Goal: Task Accomplishment & Management: Use online tool/utility

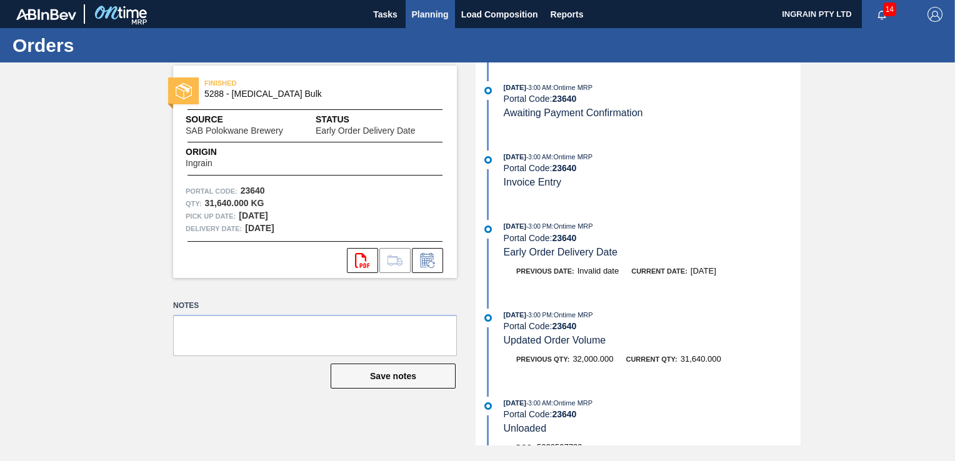
click at [420, 10] on span "Planning" at bounding box center [430, 14] width 37 height 15
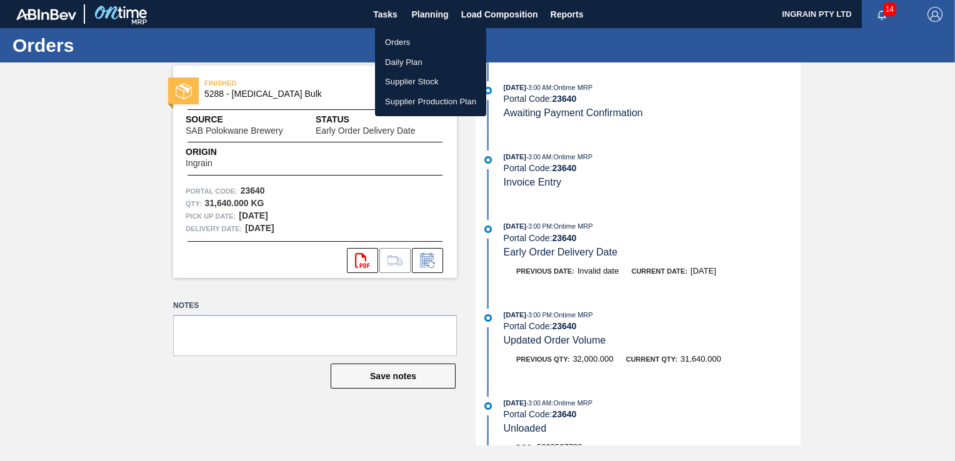
click at [405, 41] on li "Orders" at bounding box center [430, 42] width 111 height 20
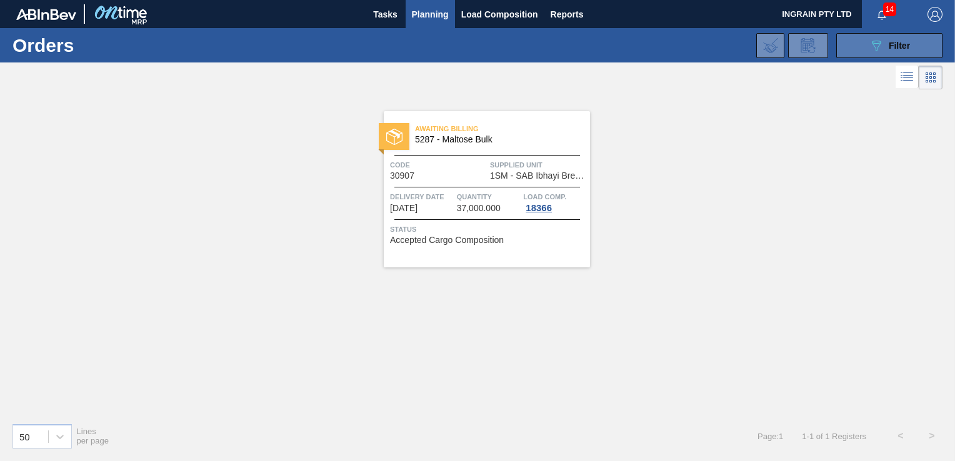
click at [883, 41] on div "089F7B8B-B2A5-4AFE-B5C0-19BA573D28AC Filter" at bounding box center [888, 45] width 41 height 15
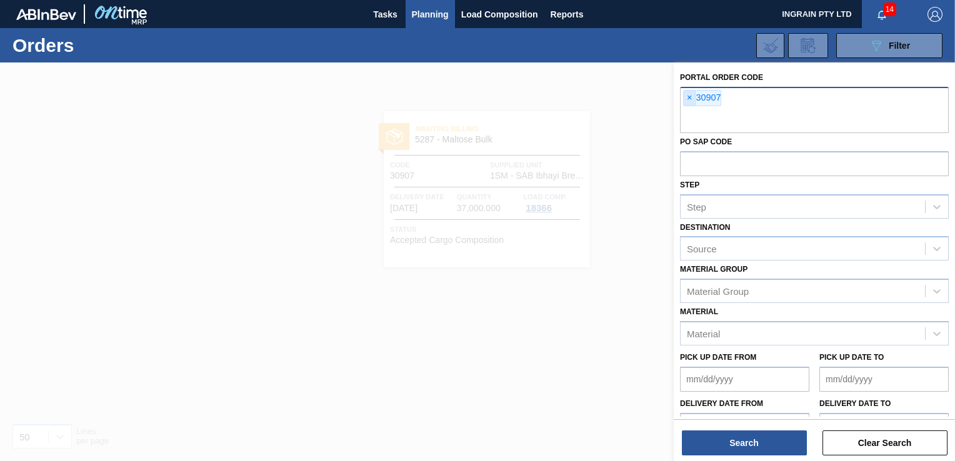
click at [687, 97] on span "×" at bounding box center [689, 98] width 12 height 15
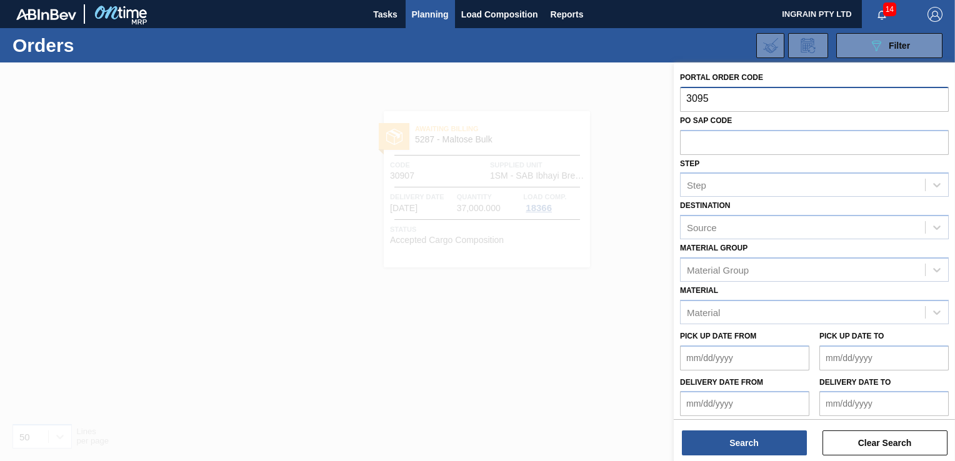
type input "30957"
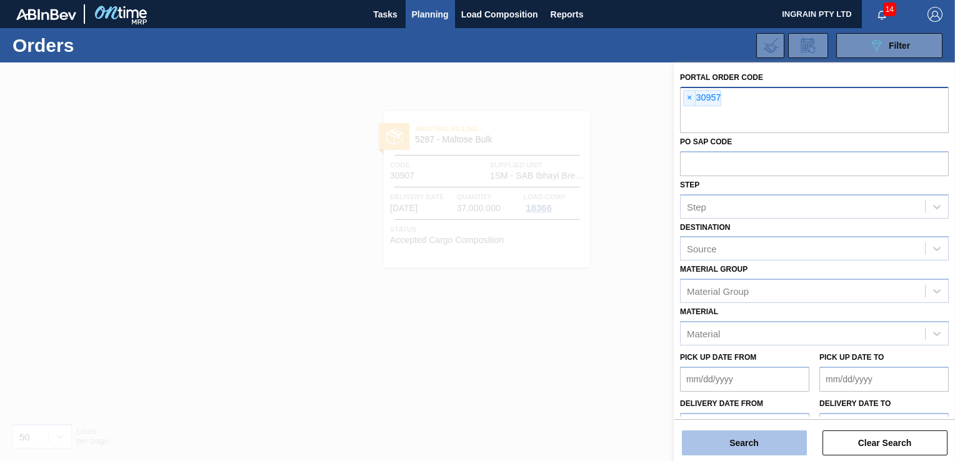
click at [752, 444] on button "Search" at bounding box center [744, 442] width 125 height 25
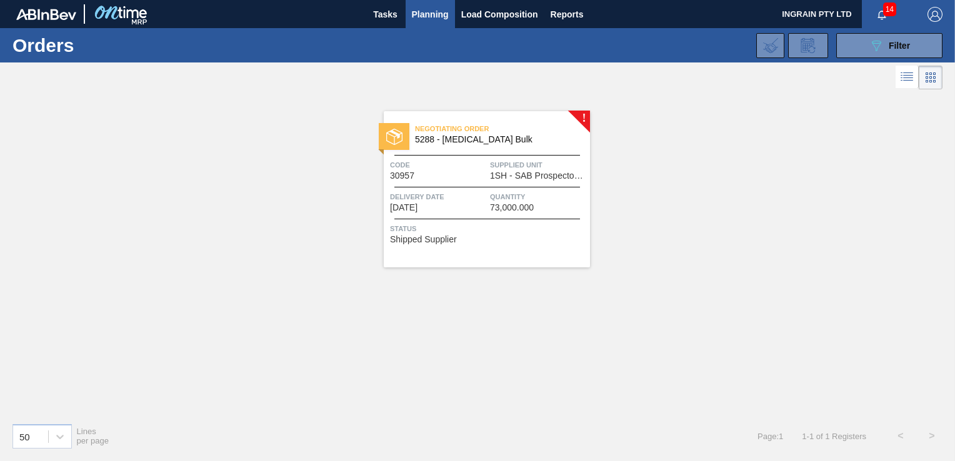
click at [555, 175] on span "1SH - SAB Prospecton Brewery" at bounding box center [538, 175] width 97 height 9
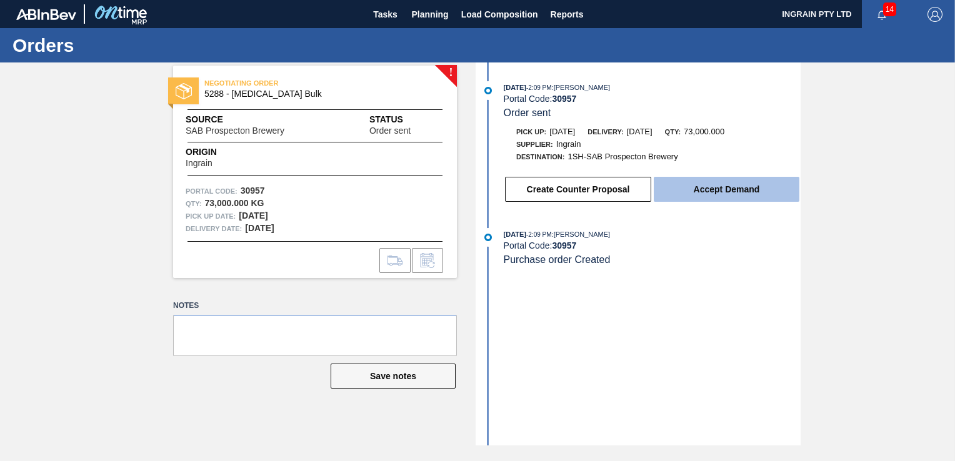
click at [695, 186] on button "Accept Demand" at bounding box center [726, 189] width 146 height 25
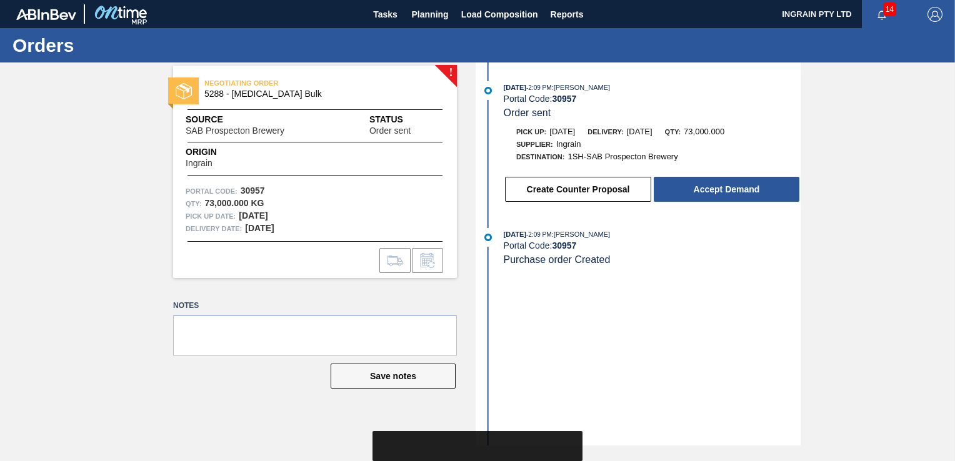
click at [696, 191] on button "Accept Demand" at bounding box center [726, 189] width 146 height 25
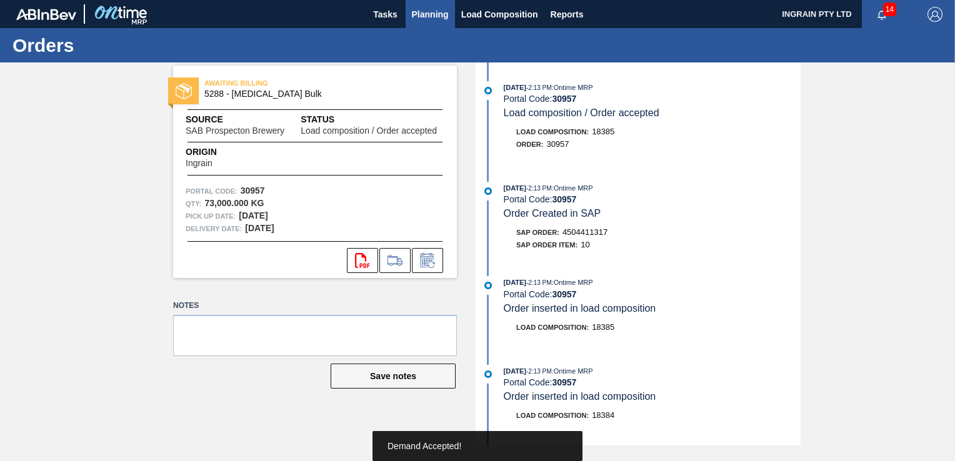
click at [434, 16] on span "Planning" at bounding box center [430, 14] width 37 height 15
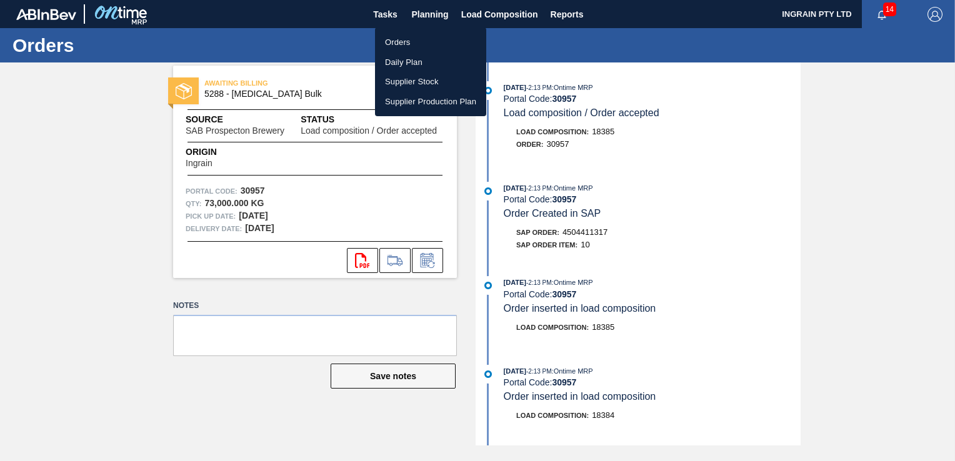
click at [408, 37] on li "Orders" at bounding box center [430, 42] width 111 height 20
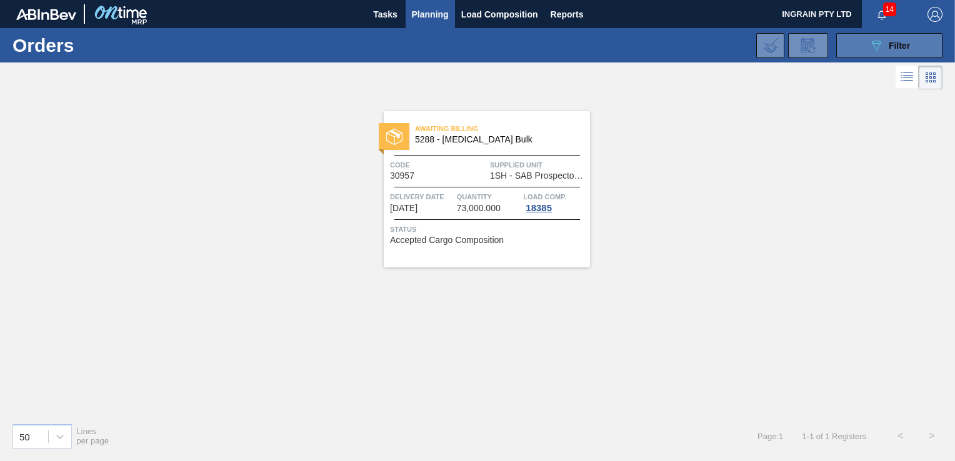
click at [892, 39] on div "089F7B8B-B2A5-4AFE-B5C0-19BA573D28AC Filter" at bounding box center [888, 45] width 41 height 15
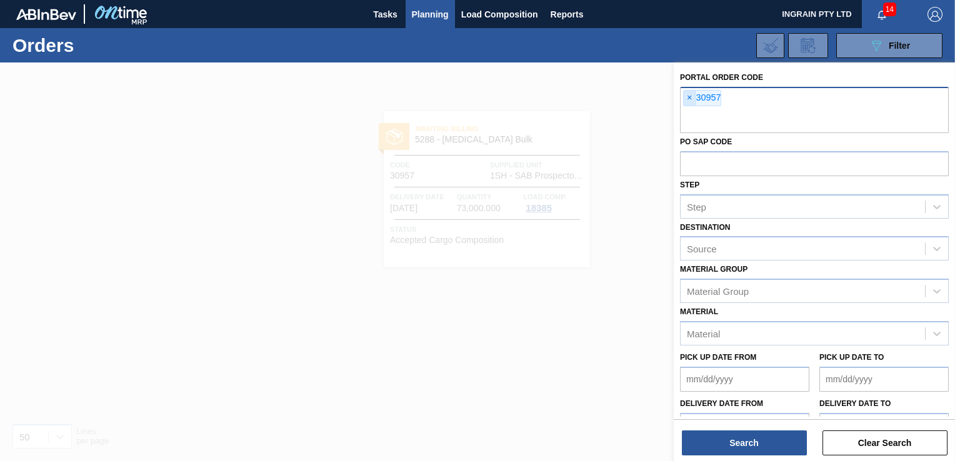
click at [687, 98] on span "×" at bounding box center [689, 98] width 12 height 15
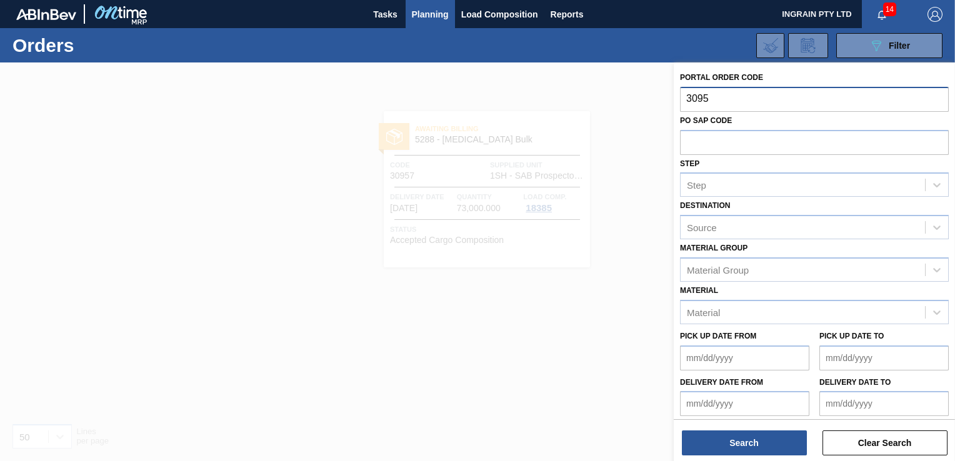
type input "30958"
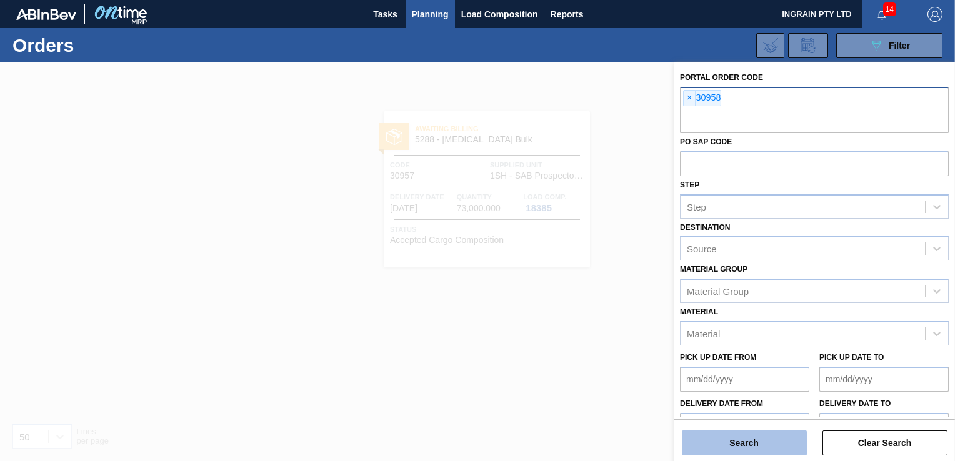
click at [752, 446] on button "Search" at bounding box center [744, 442] width 125 height 25
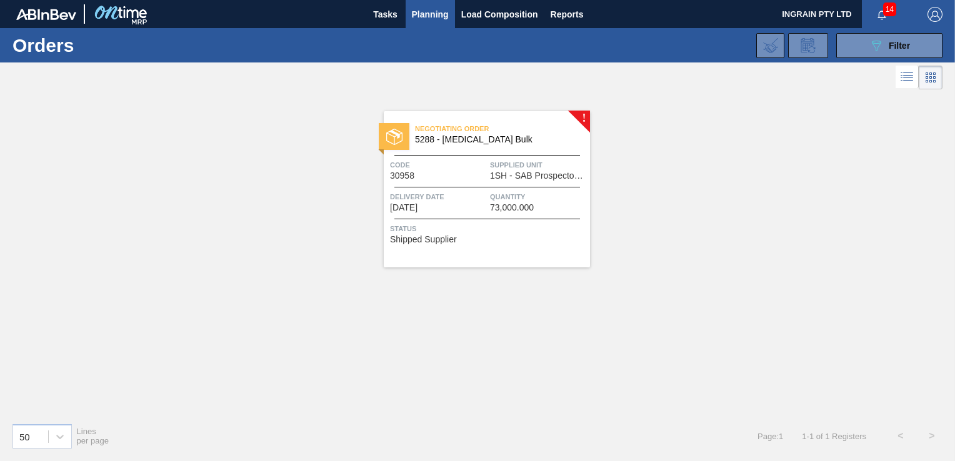
click at [559, 189] on div "Negotiating Order 5288 - [MEDICAL_DATA] Bulk Code 30958 Supplied Unit 1SH - SAB…" at bounding box center [487, 189] width 206 height 156
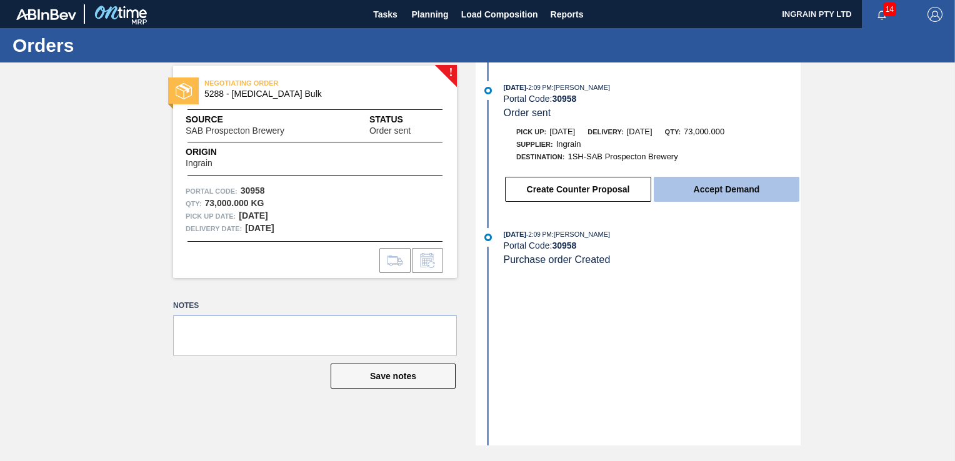
click at [698, 189] on button "Accept Demand" at bounding box center [726, 189] width 146 height 25
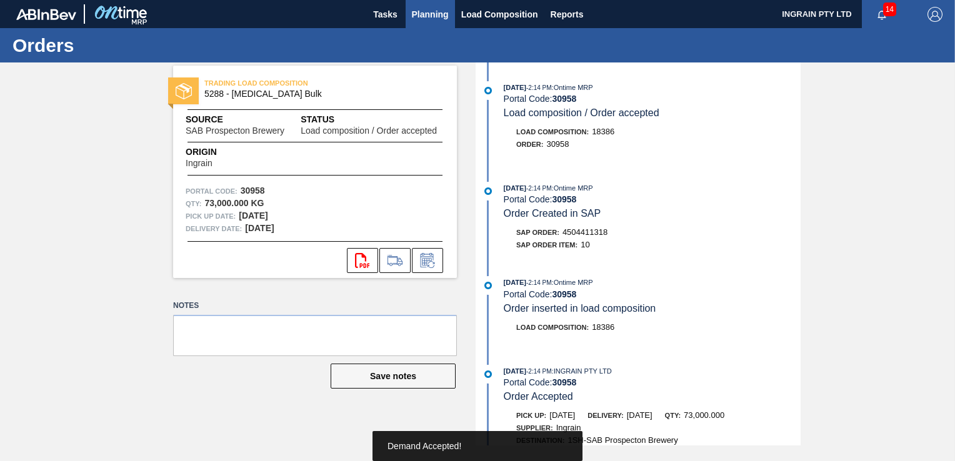
click at [433, 7] on span "Planning" at bounding box center [430, 14] width 37 height 15
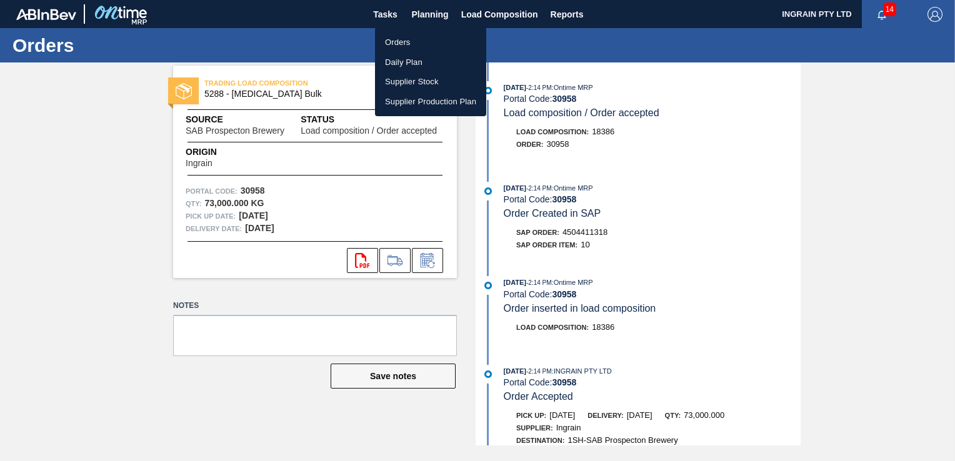
click at [399, 39] on li "Orders" at bounding box center [430, 42] width 111 height 20
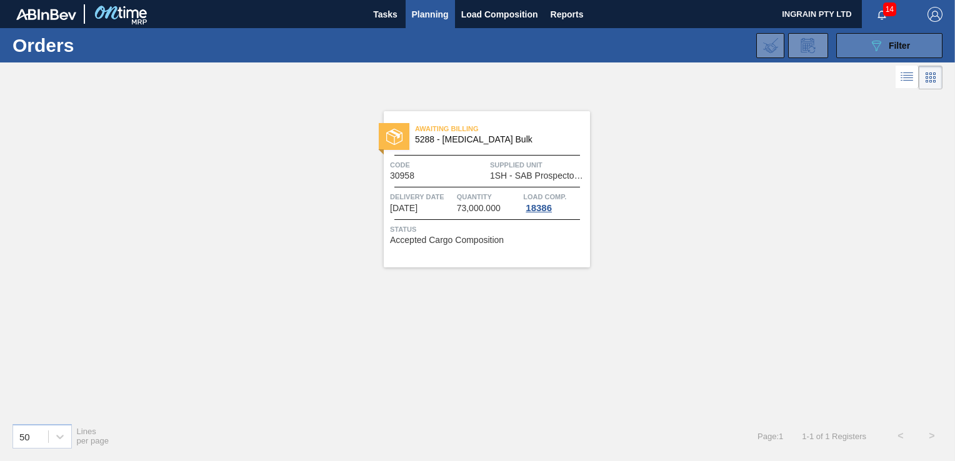
click at [864, 41] on button "089F7B8B-B2A5-4AFE-B5C0-19BA573D28AC Filter" at bounding box center [889, 45] width 106 height 25
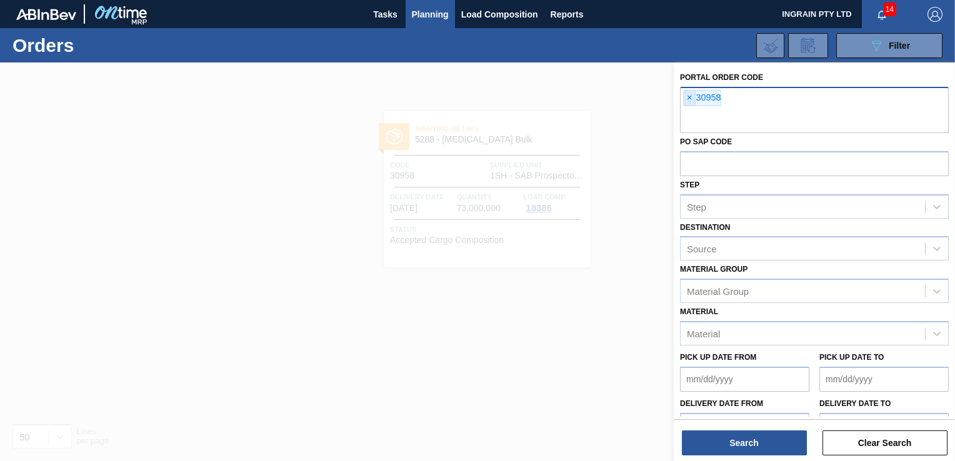
click at [690, 96] on span "×" at bounding box center [689, 98] width 12 height 15
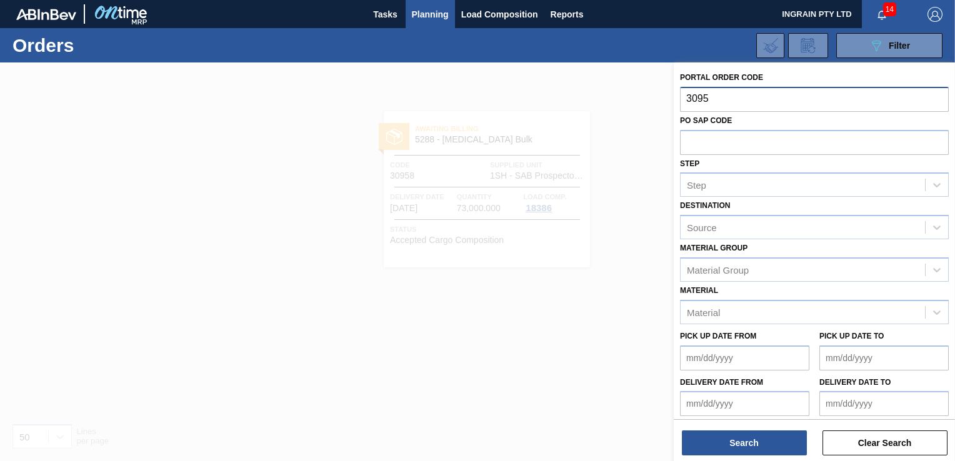
type input "30959"
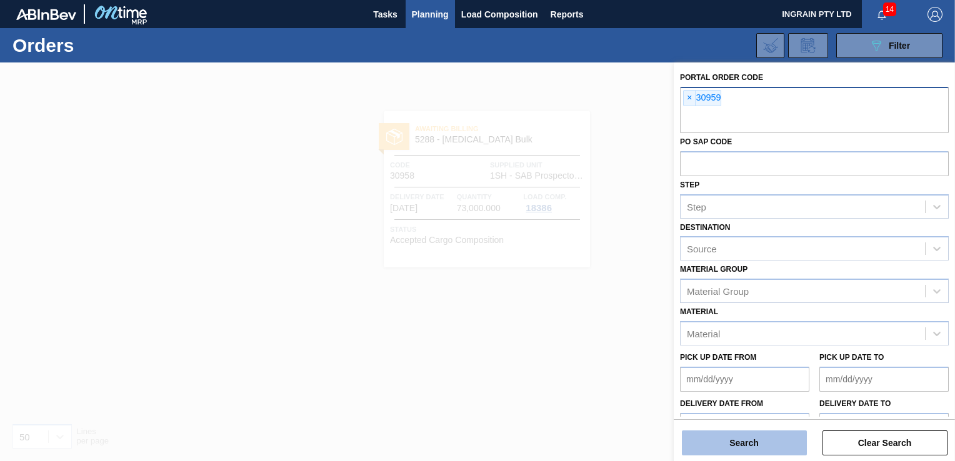
click at [753, 446] on button "Search" at bounding box center [744, 442] width 125 height 25
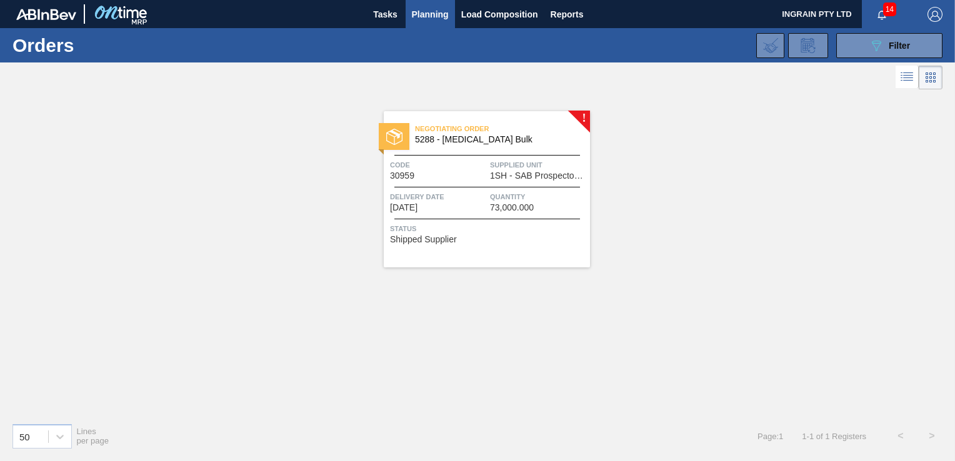
click at [531, 179] on span "1SH - SAB Prospecton Brewery" at bounding box center [538, 175] width 97 height 9
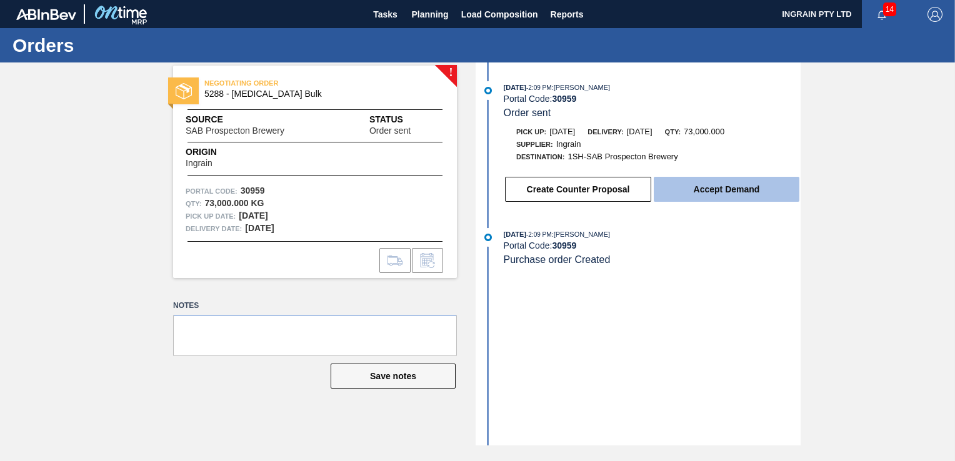
click at [716, 185] on button "Accept Demand" at bounding box center [726, 189] width 146 height 25
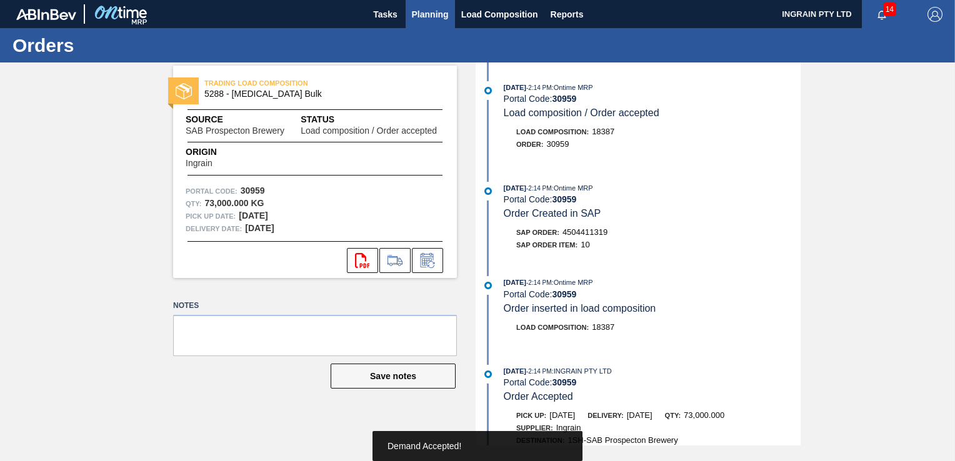
click at [445, 12] on span "Planning" at bounding box center [430, 14] width 37 height 15
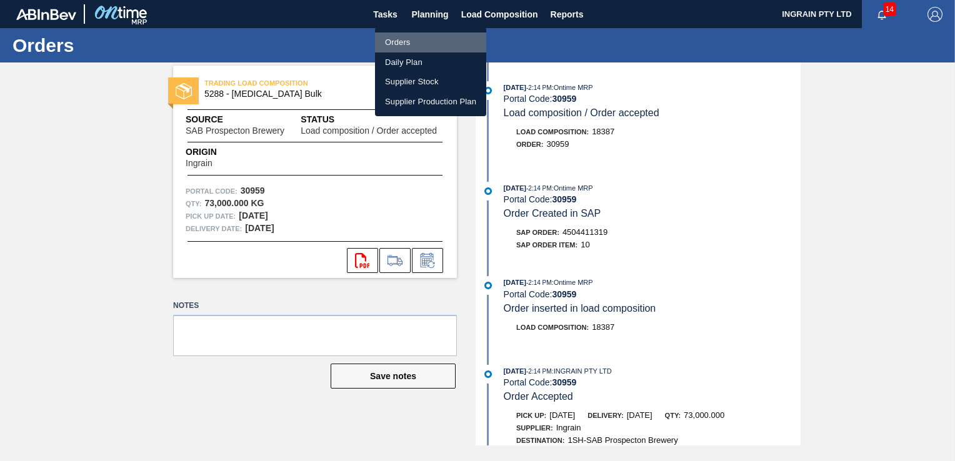
click at [395, 44] on li "Orders" at bounding box center [430, 42] width 111 height 20
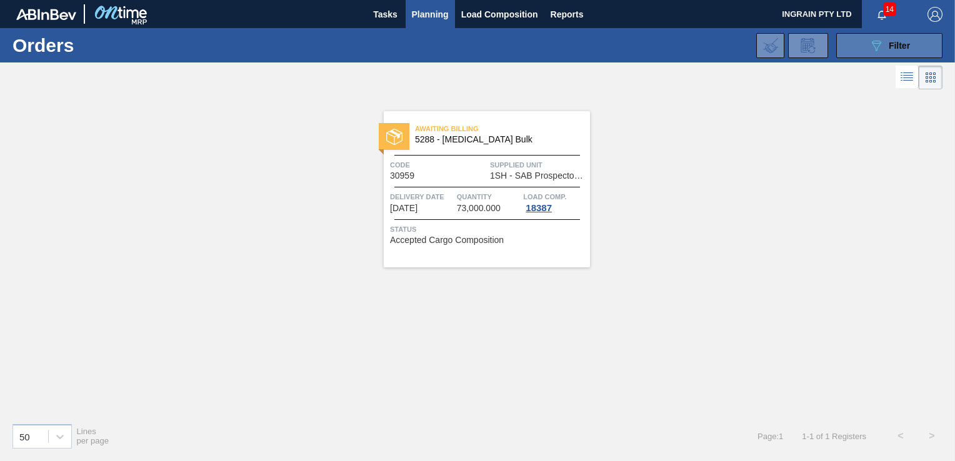
click at [869, 44] on icon "089F7B8B-B2A5-4AFE-B5C0-19BA573D28AC" at bounding box center [875, 45] width 15 height 15
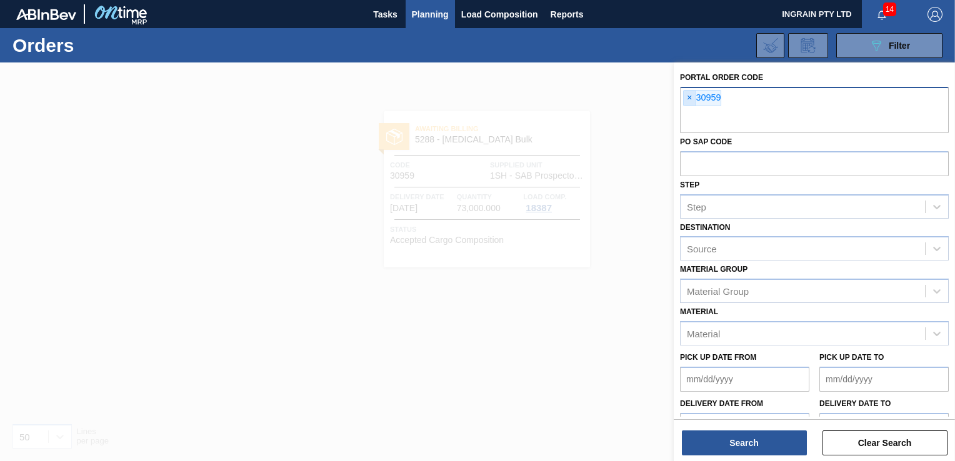
click at [692, 95] on span "×" at bounding box center [689, 98] width 12 height 15
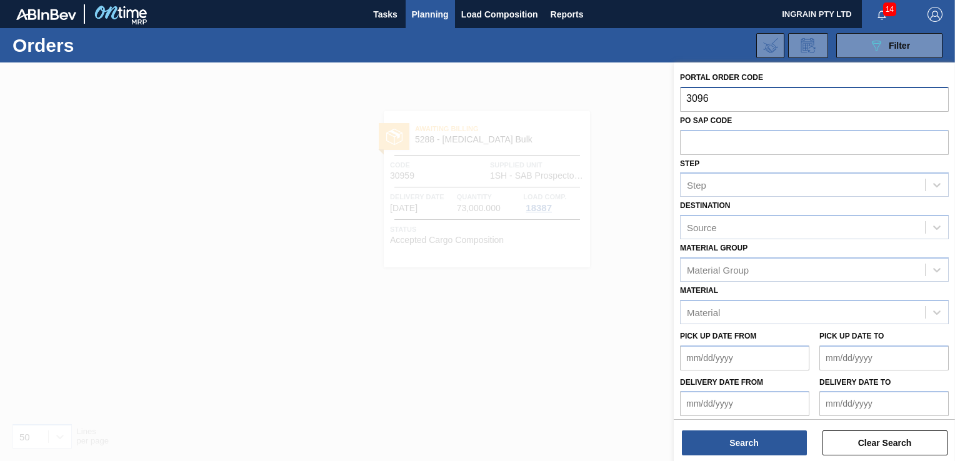
type input "30960"
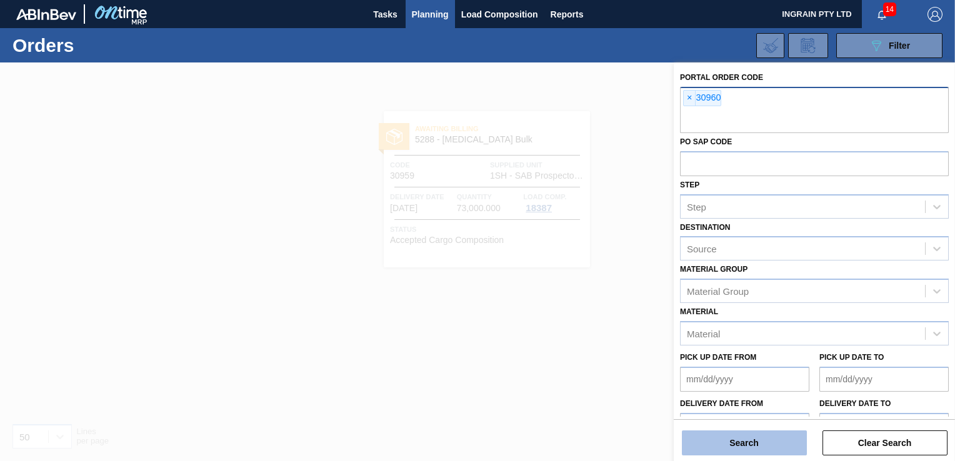
click at [742, 444] on button "Search" at bounding box center [744, 442] width 125 height 25
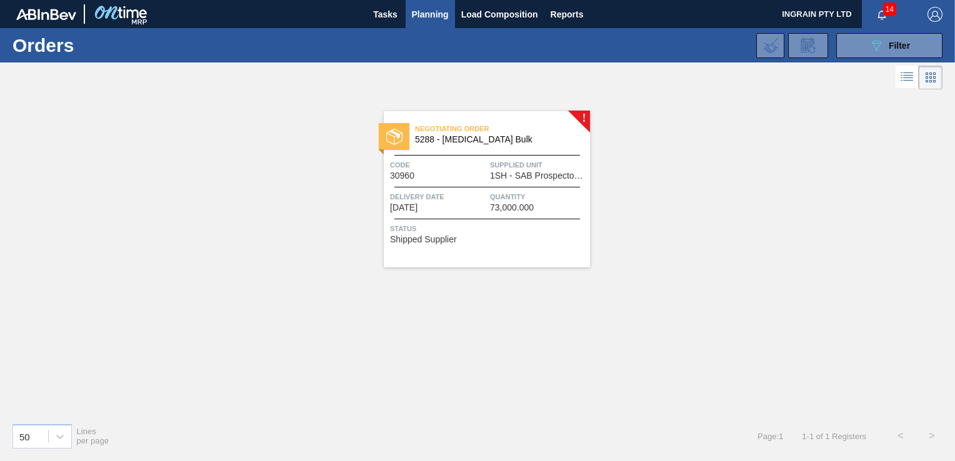
click at [557, 172] on span "1SH - SAB Prospecton Brewery" at bounding box center [538, 175] width 97 height 9
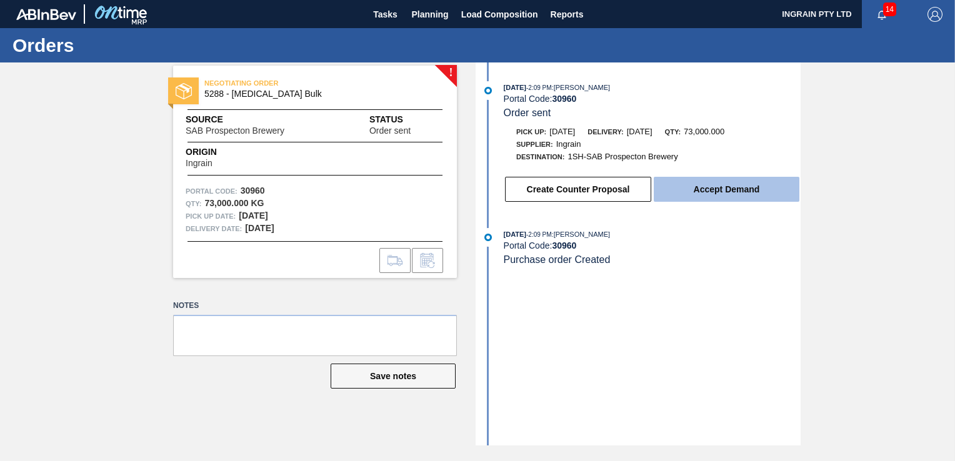
click at [752, 191] on button "Accept Demand" at bounding box center [726, 189] width 146 height 25
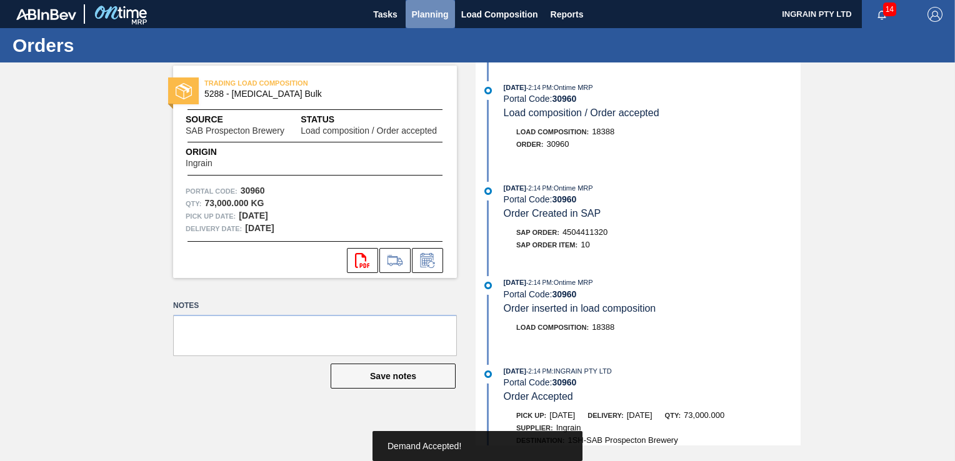
click at [440, 12] on span "Planning" at bounding box center [430, 14] width 37 height 15
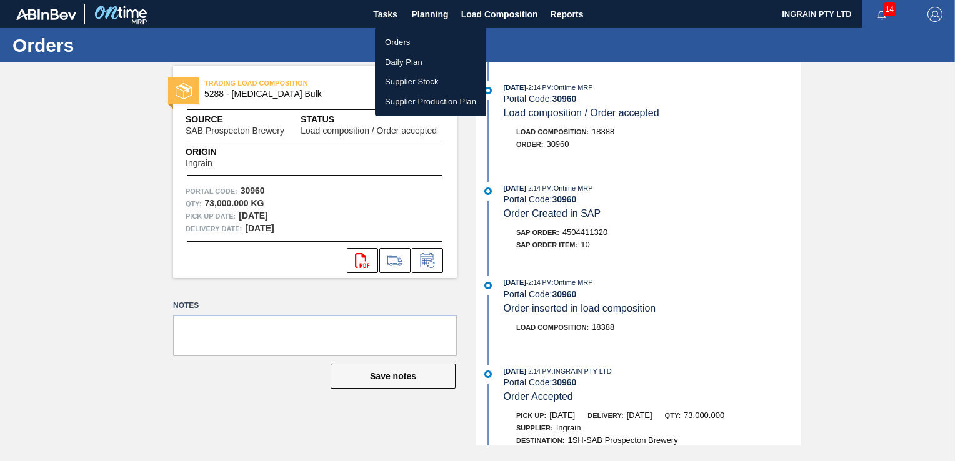
click at [404, 43] on li "Orders" at bounding box center [430, 42] width 111 height 20
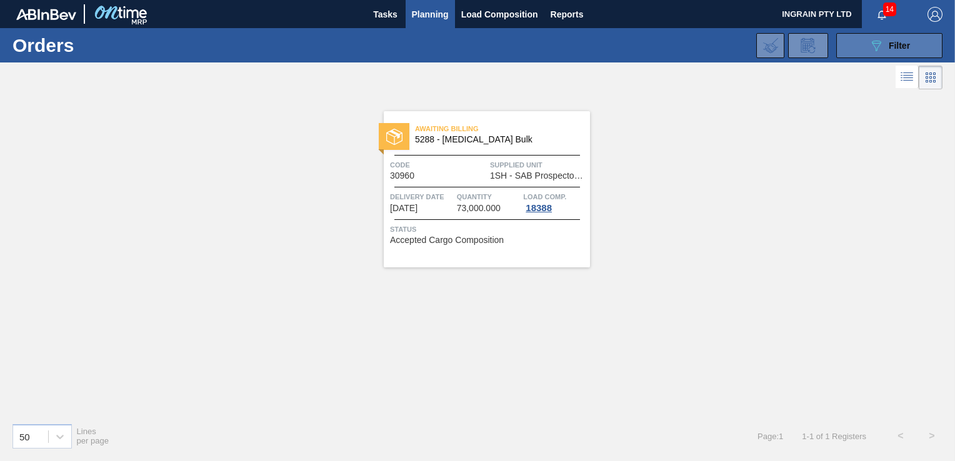
click at [855, 42] on button "089F7B8B-B2A5-4AFE-B5C0-19BA573D28AC Filter" at bounding box center [889, 45] width 106 height 25
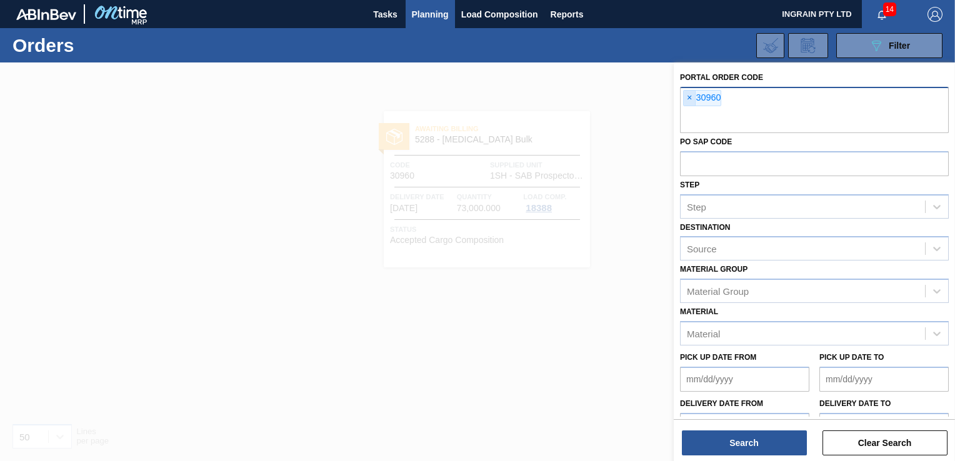
click at [688, 97] on span "×" at bounding box center [689, 98] width 12 height 15
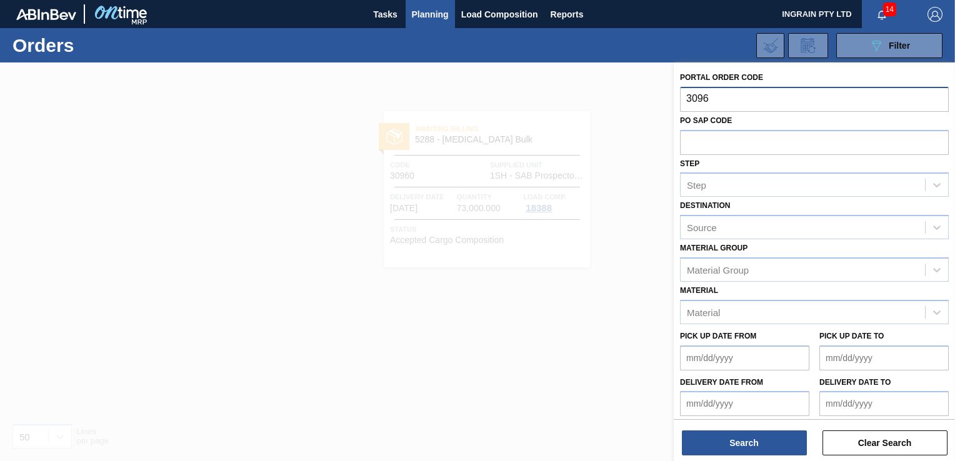
type input "30961"
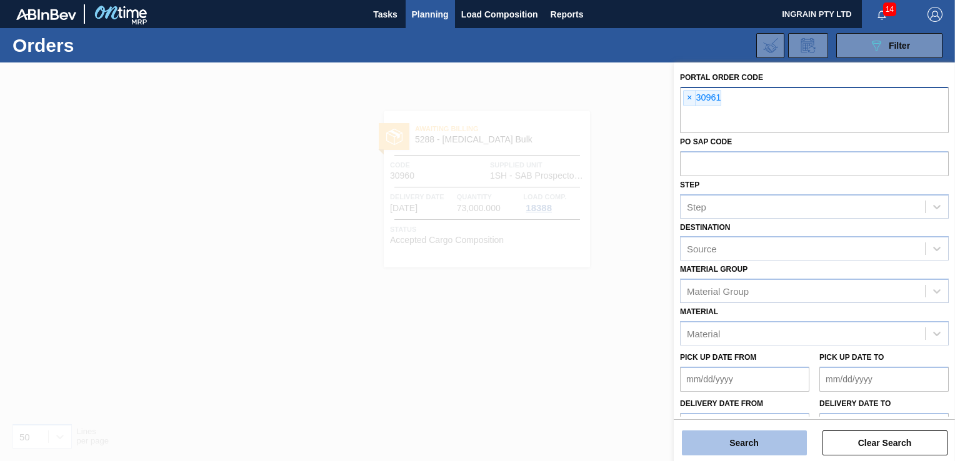
click at [763, 446] on button "Search" at bounding box center [744, 442] width 125 height 25
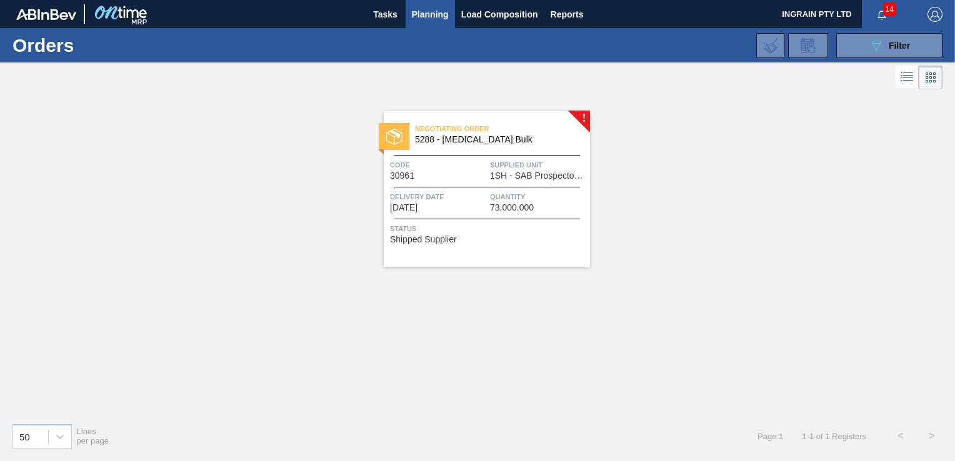
click at [512, 176] on span "1SH - SAB Prospecton Brewery" at bounding box center [538, 175] width 97 height 9
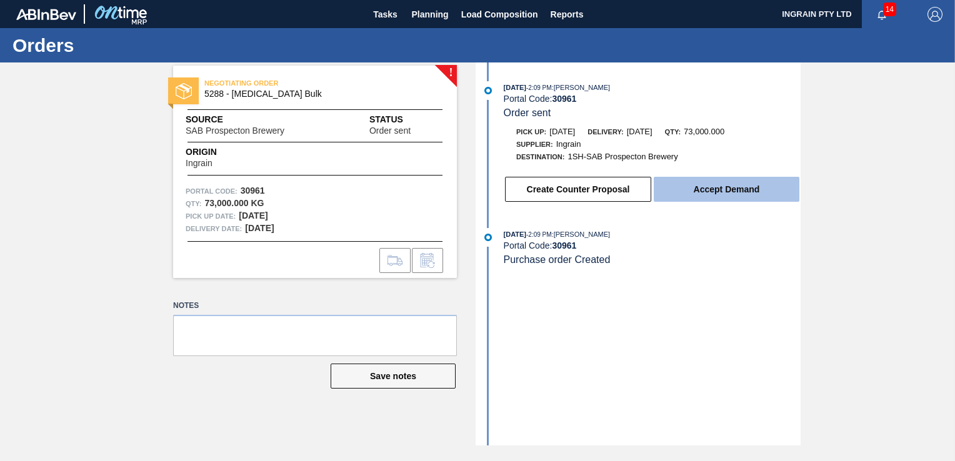
click at [740, 184] on button "Accept Demand" at bounding box center [726, 189] width 146 height 25
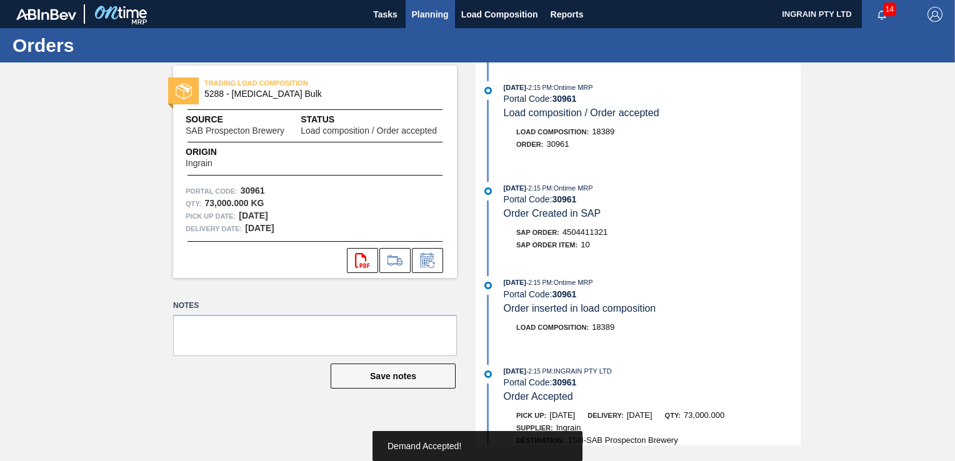
click at [427, 14] on span "Planning" at bounding box center [430, 14] width 37 height 15
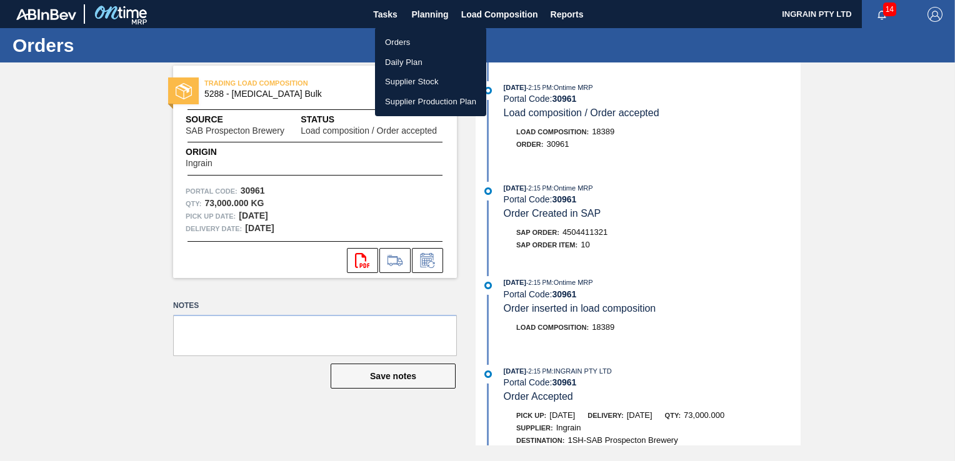
click at [392, 39] on li "Orders" at bounding box center [430, 42] width 111 height 20
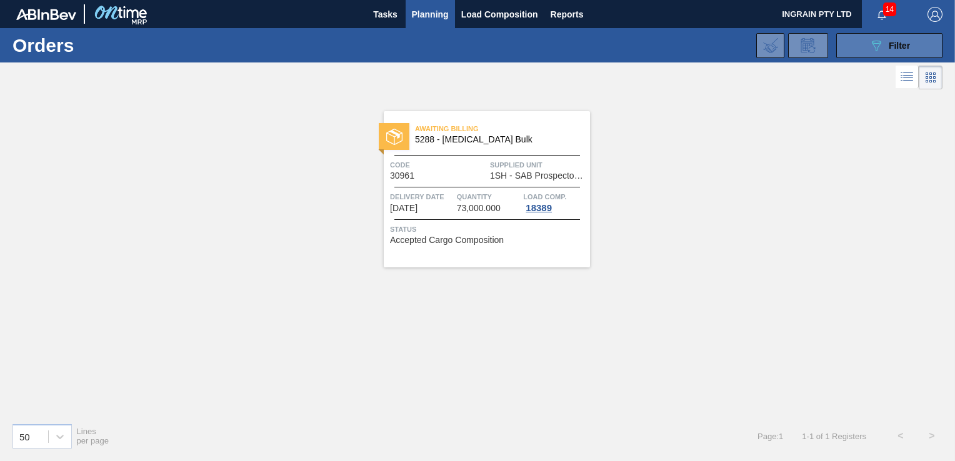
click at [855, 46] on button "089F7B8B-B2A5-4AFE-B5C0-19BA573D28AC Filter" at bounding box center [889, 45] width 106 height 25
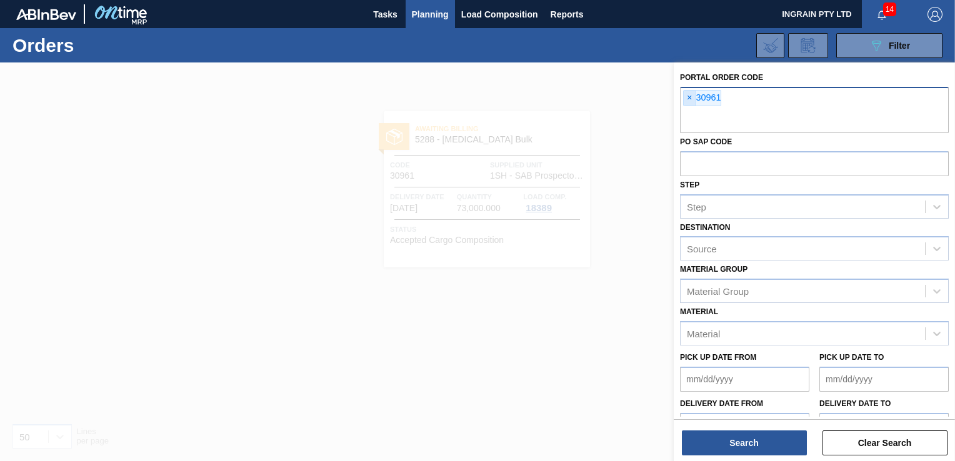
click at [687, 96] on span "×" at bounding box center [689, 98] width 12 height 15
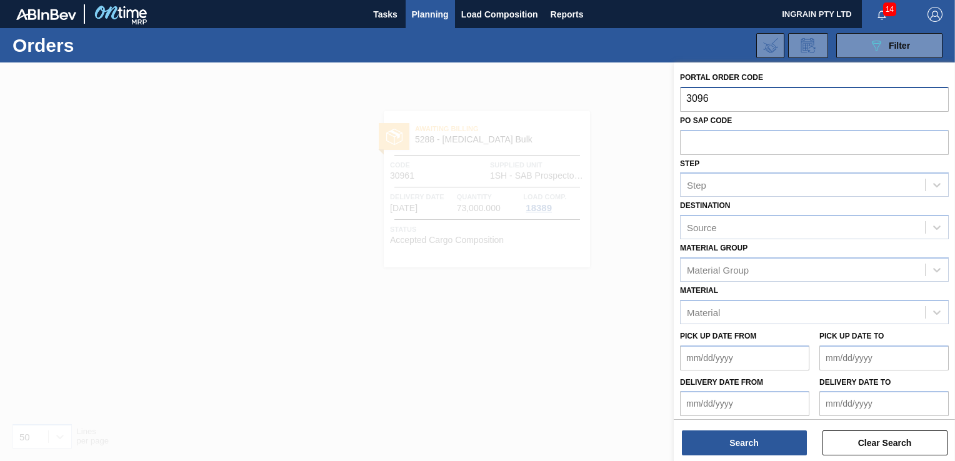
type input "30962"
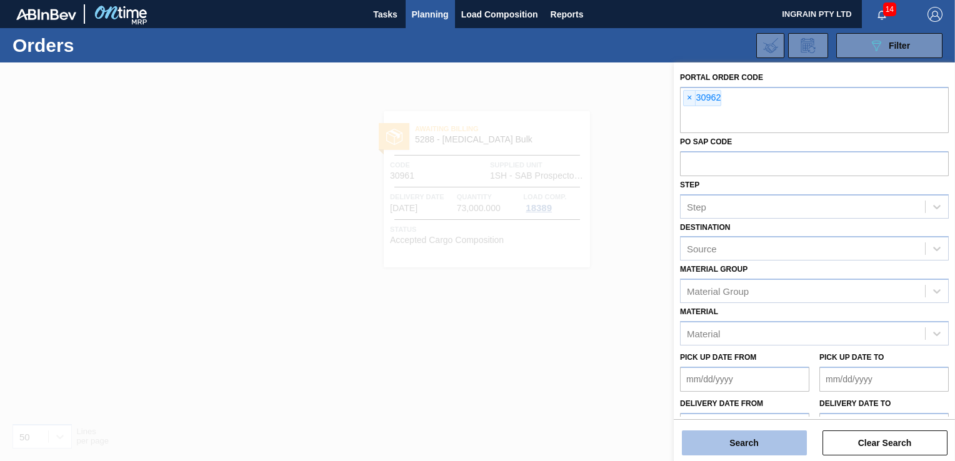
click at [770, 440] on button "Search" at bounding box center [744, 442] width 125 height 25
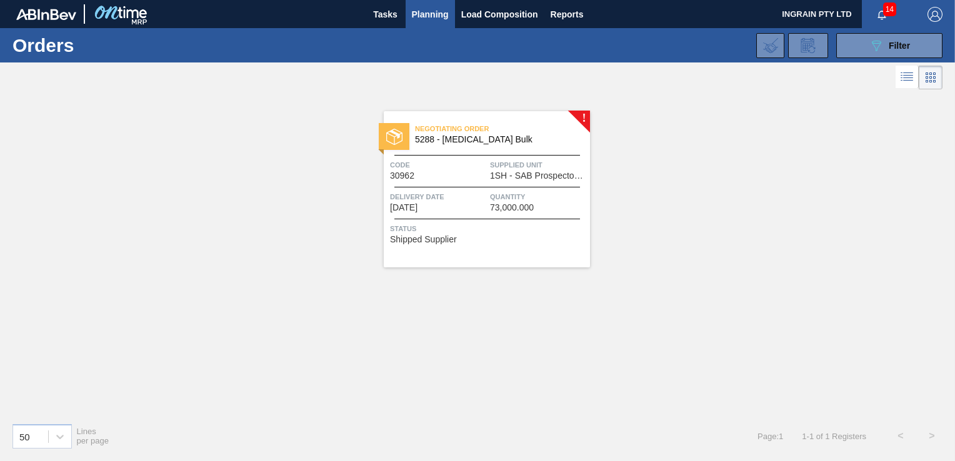
click at [506, 172] on span "1SH - SAB Prospecton Brewery" at bounding box center [538, 175] width 97 height 9
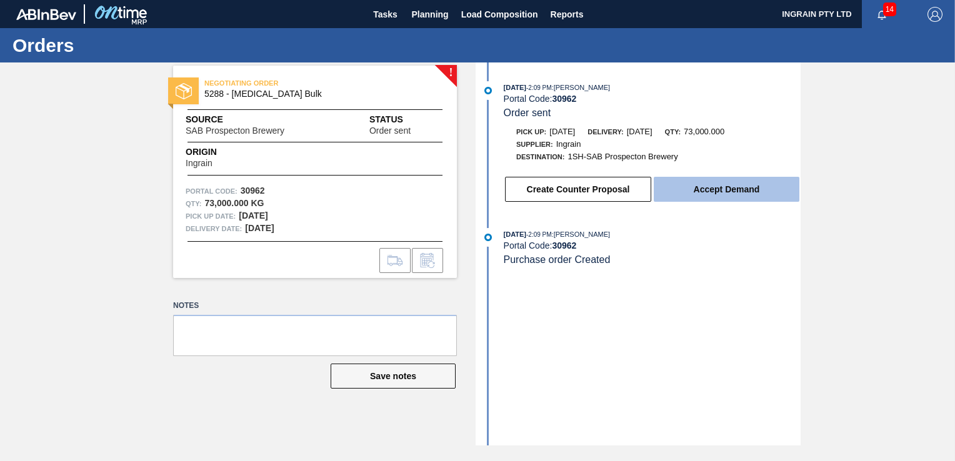
click at [730, 189] on button "Accept Demand" at bounding box center [726, 189] width 146 height 25
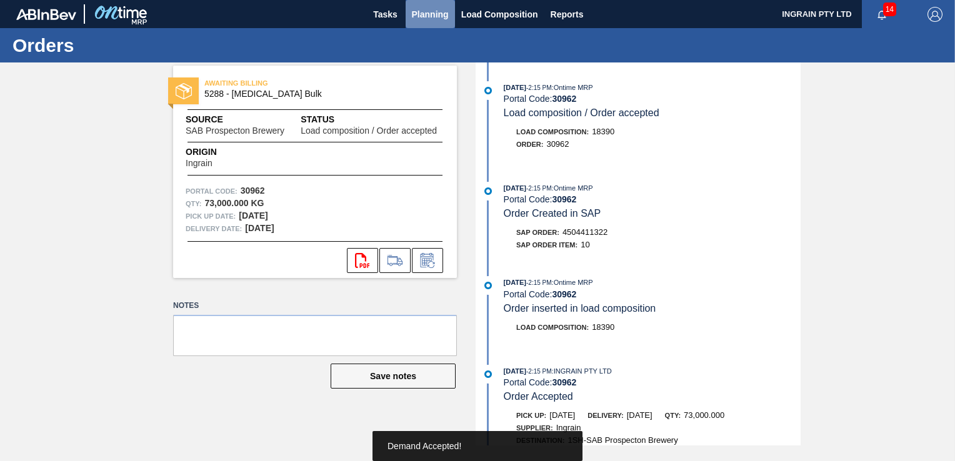
click at [420, 7] on span "Planning" at bounding box center [430, 14] width 37 height 15
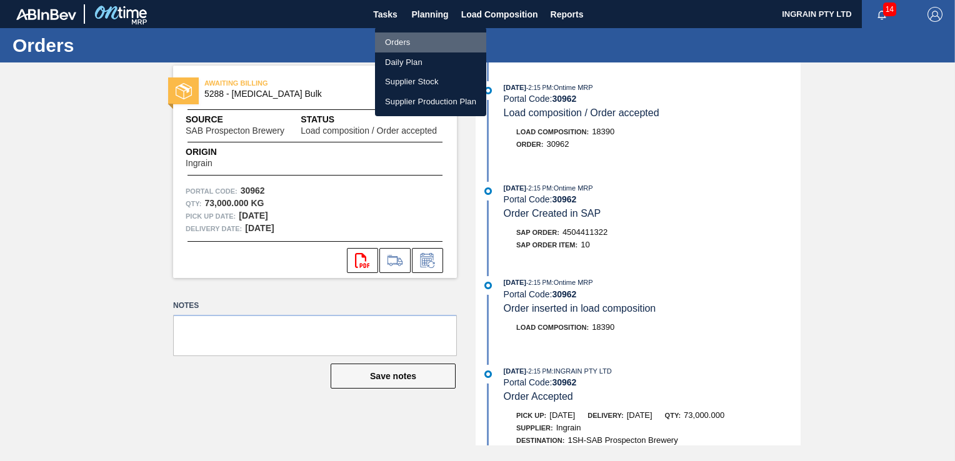
click at [402, 39] on li "Orders" at bounding box center [430, 42] width 111 height 20
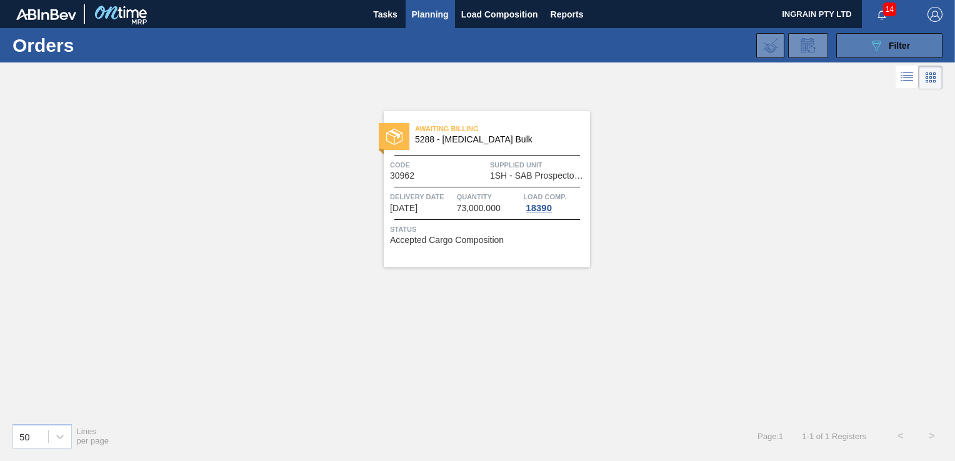
click at [883, 46] on icon "089F7B8B-B2A5-4AFE-B5C0-19BA573D28AC" at bounding box center [875, 45] width 15 height 15
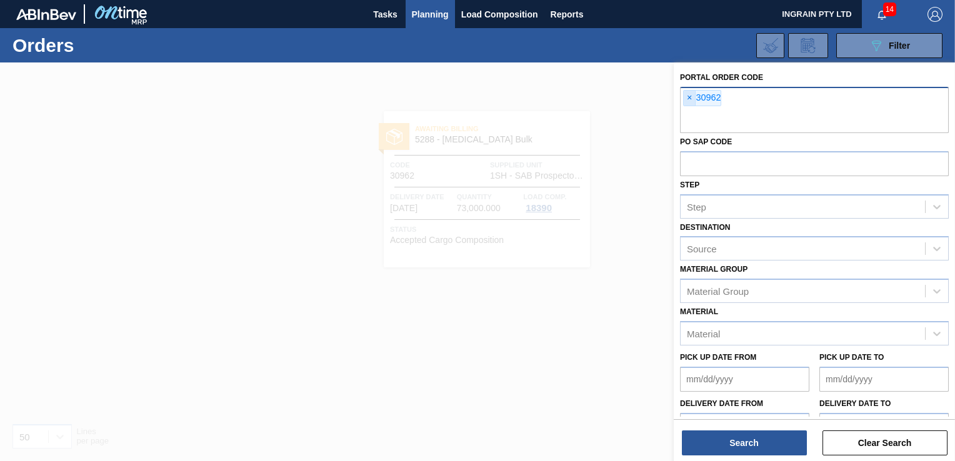
click at [683, 94] on span "×" at bounding box center [689, 98] width 12 height 15
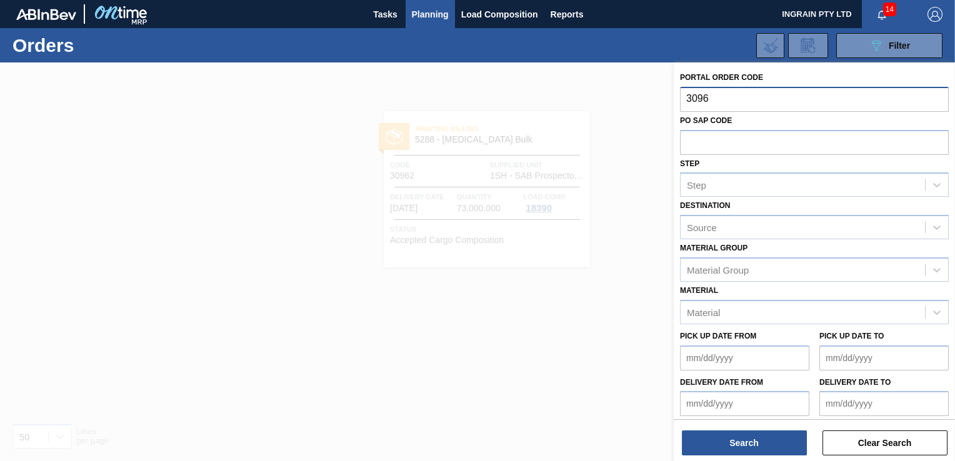
type input "30963"
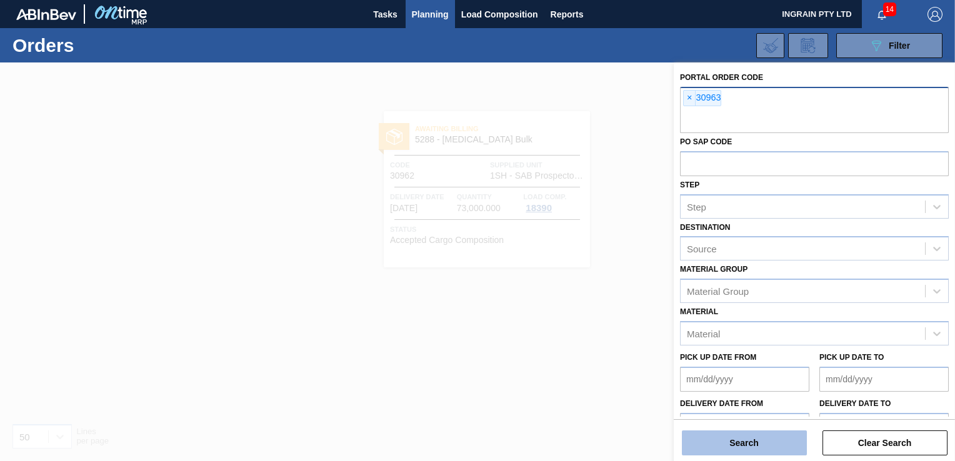
click at [733, 443] on button "Search" at bounding box center [744, 442] width 125 height 25
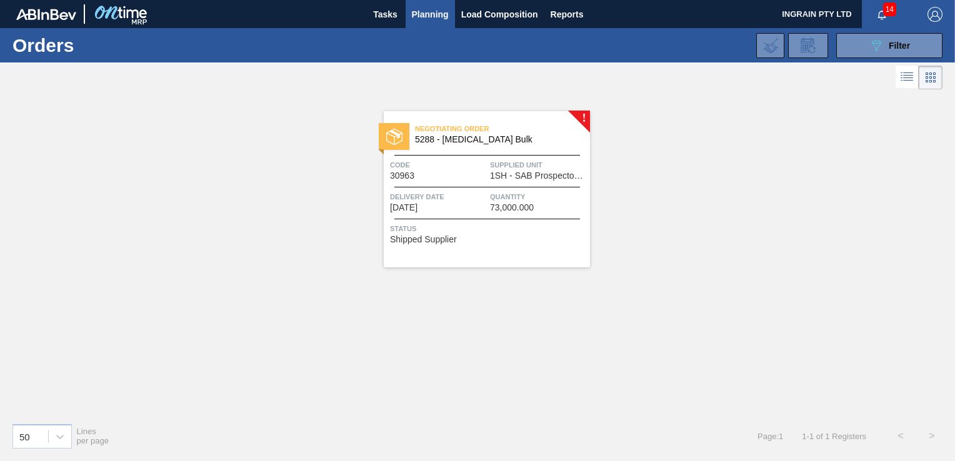
click at [488, 127] on span "Negotiating Order" at bounding box center [502, 128] width 175 height 12
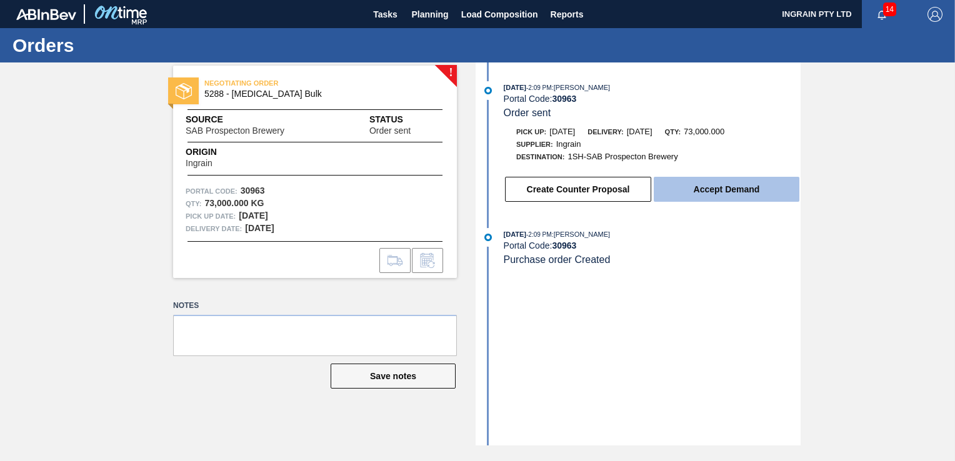
click at [713, 191] on button "Accept Demand" at bounding box center [726, 189] width 146 height 25
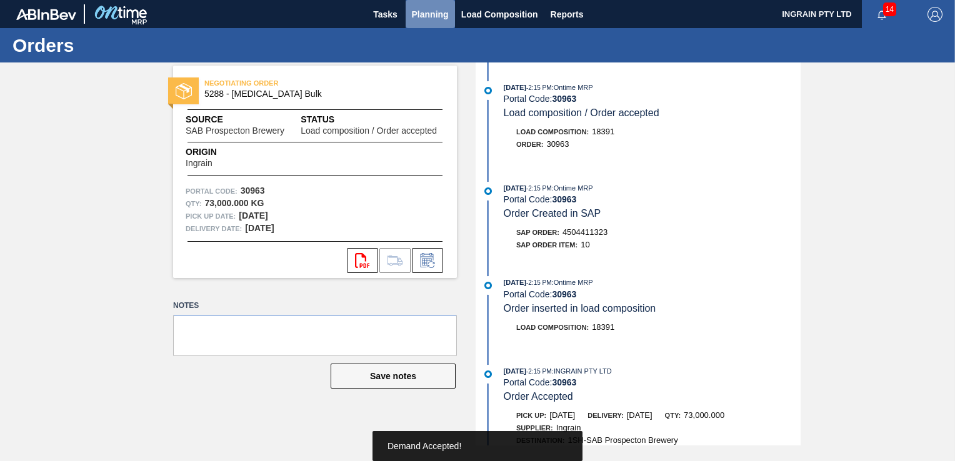
click at [440, 9] on span "Planning" at bounding box center [430, 14] width 37 height 15
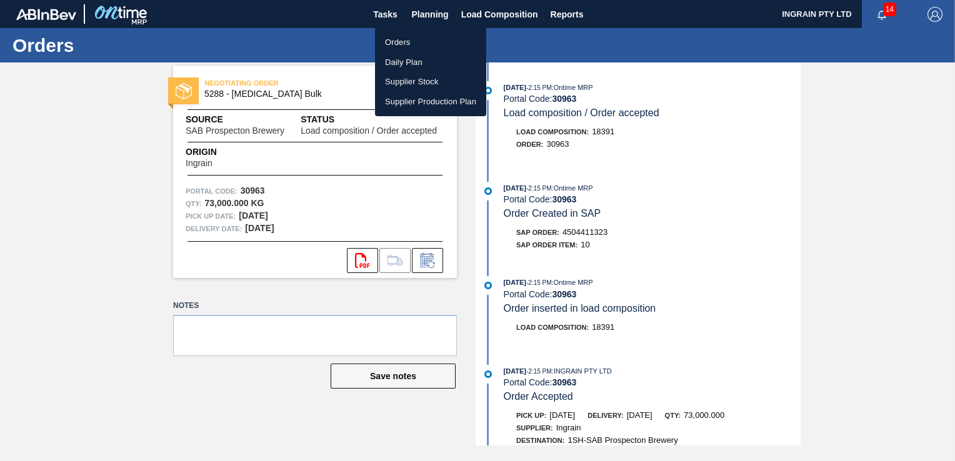
click at [406, 42] on li "Orders" at bounding box center [430, 42] width 111 height 20
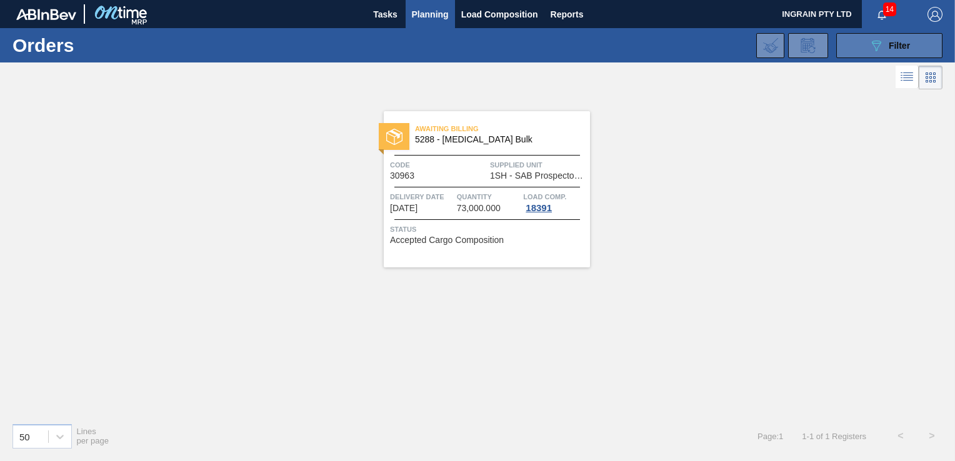
click at [887, 41] on div "089F7B8B-B2A5-4AFE-B5C0-19BA573D28AC Filter" at bounding box center [888, 45] width 41 height 15
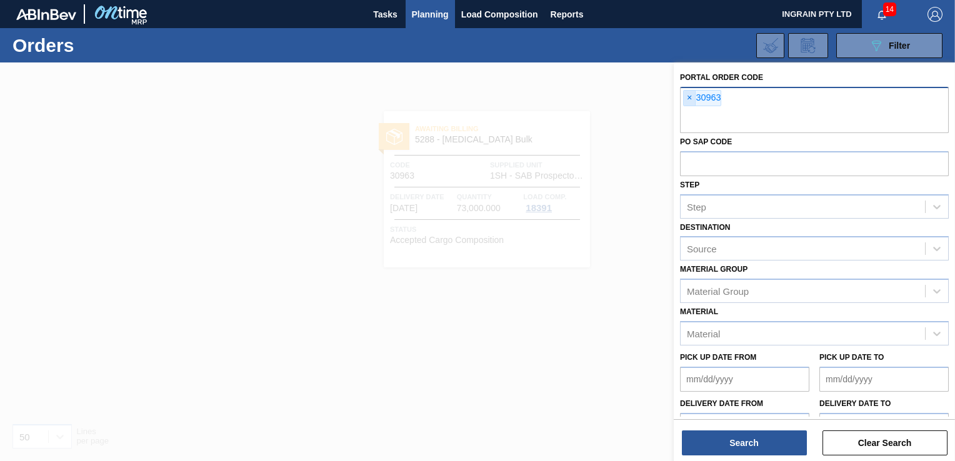
click at [687, 96] on span "×" at bounding box center [689, 98] width 12 height 15
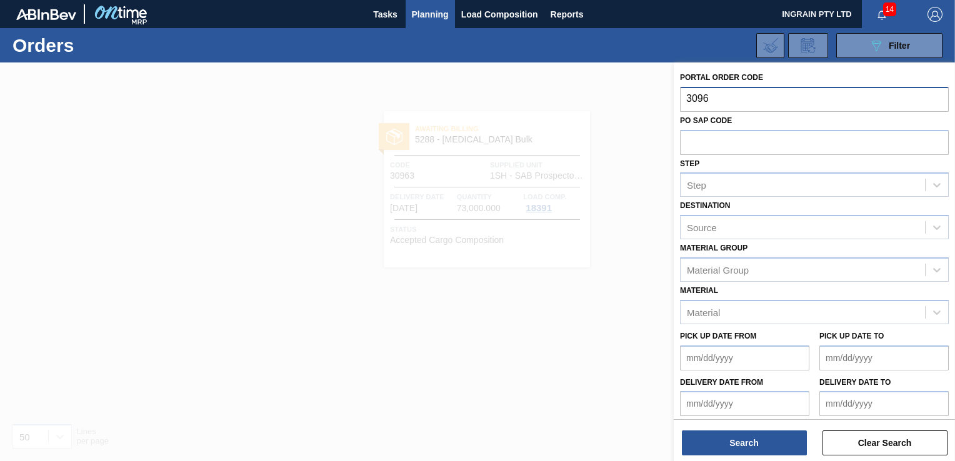
type input "30967"
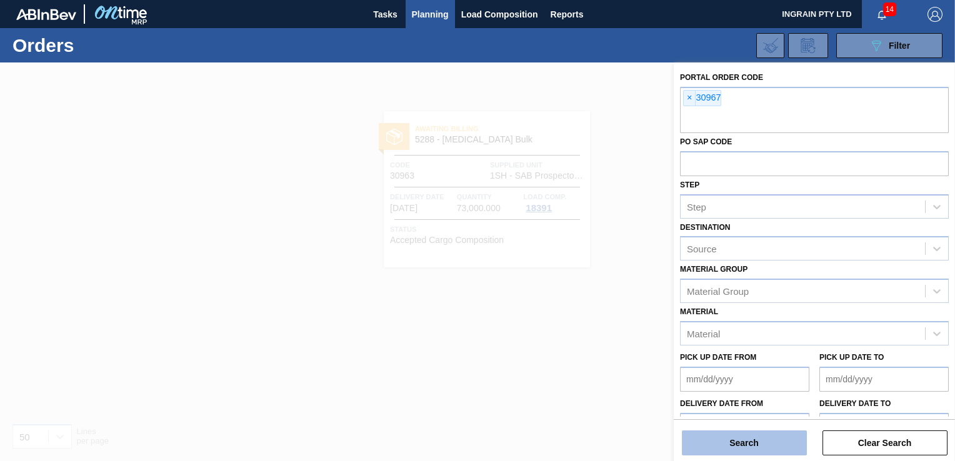
click at [726, 447] on button "Search" at bounding box center [744, 442] width 125 height 25
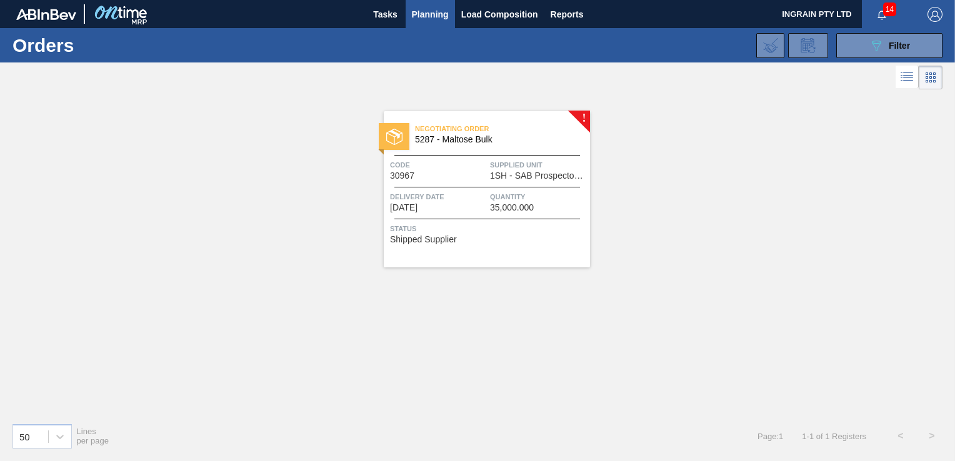
click at [517, 164] on span "Supplied Unit" at bounding box center [538, 165] width 97 height 12
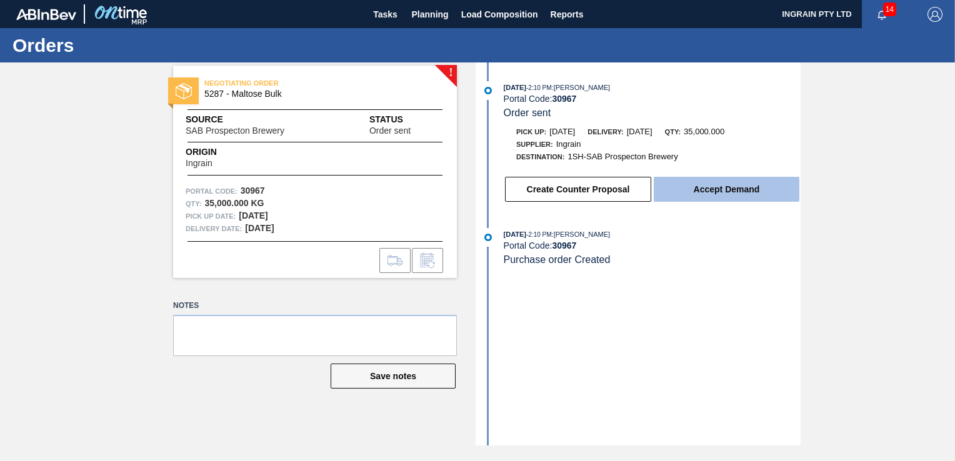
click at [714, 183] on button "Accept Demand" at bounding box center [726, 189] width 146 height 25
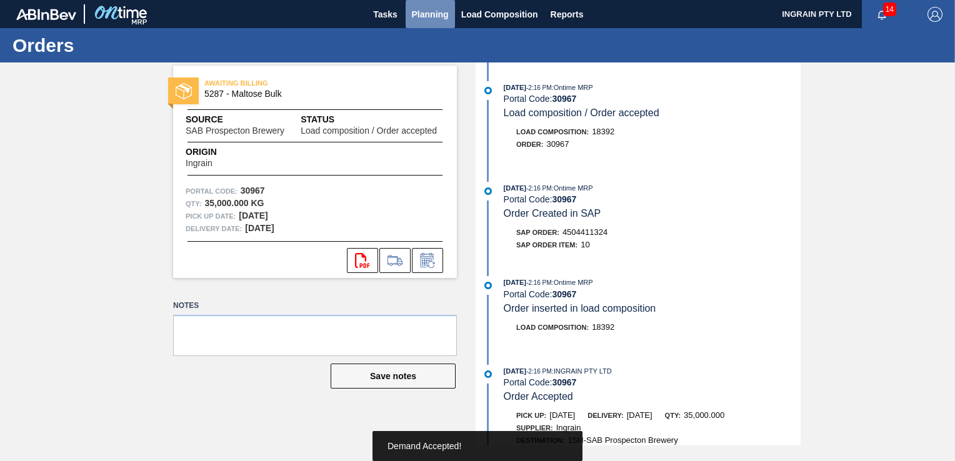
click at [432, 14] on span "Planning" at bounding box center [430, 14] width 37 height 15
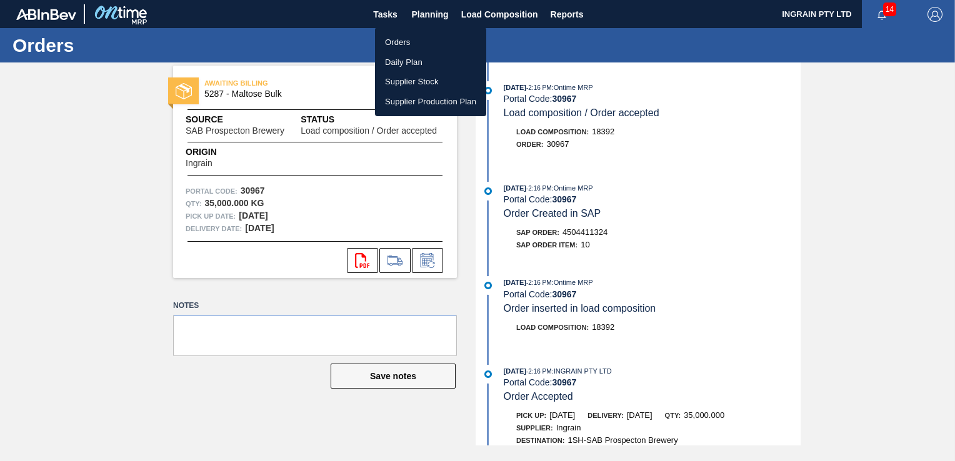
click at [407, 41] on li "Orders" at bounding box center [430, 42] width 111 height 20
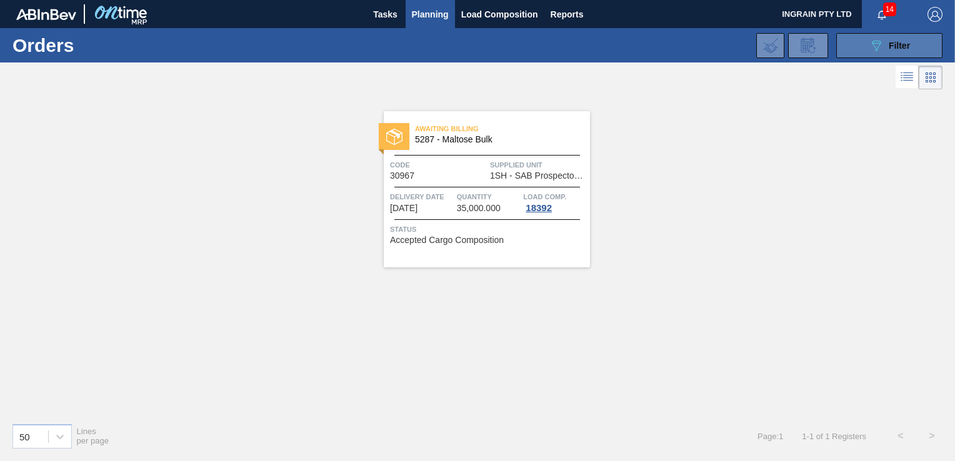
click at [849, 42] on button "089F7B8B-B2A5-4AFE-B5C0-19BA573D28AC Filter" at bounding box center [889, 45] width 106 height 25
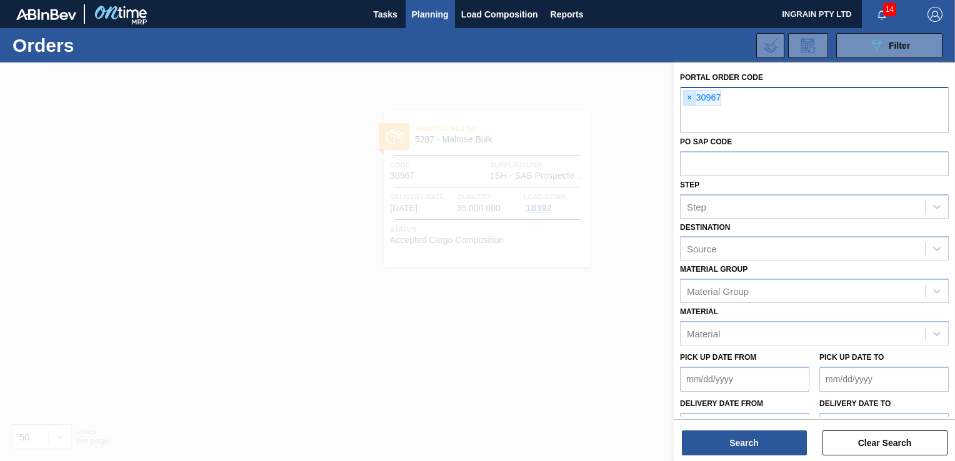
click at [690, 95] on span "×" at bounding box center [689, 98] width 12 height 15
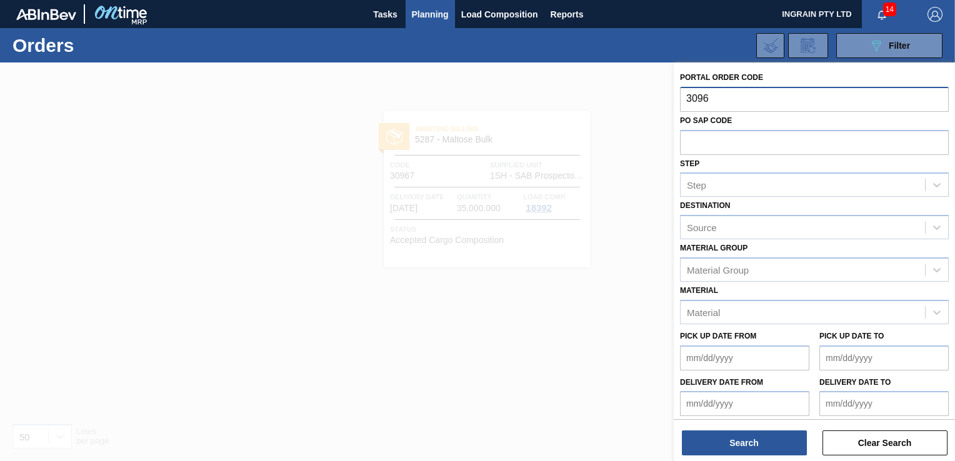
type input "30968"
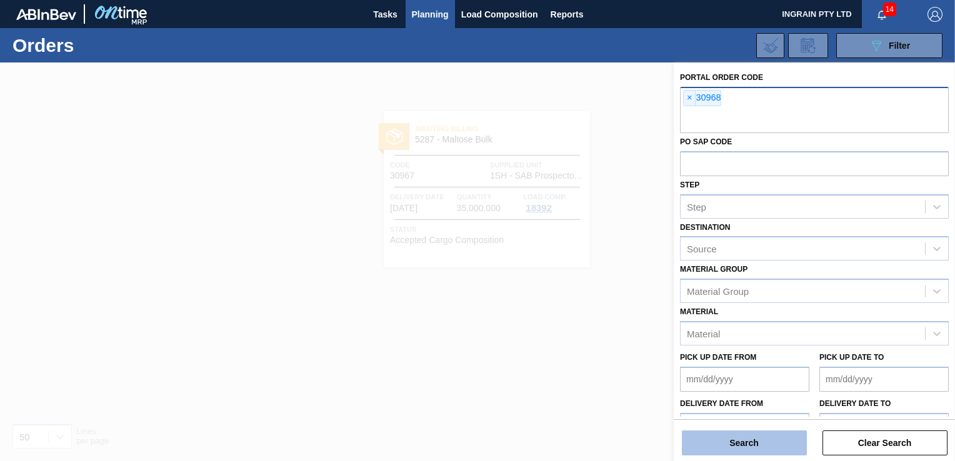
click at [740, 437] on button "Search" at bounding box center [744, 442] width 125 height 25
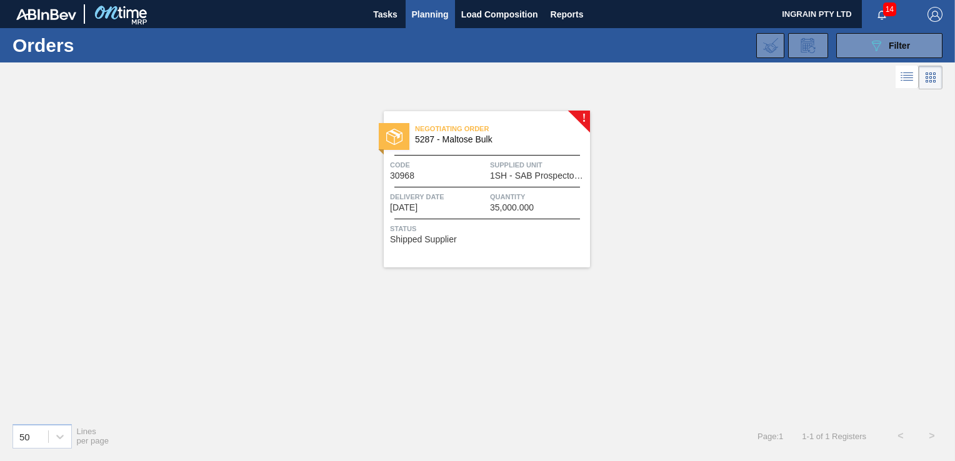
click at [490, 181] on div "Negotiating Order 5287 - Maltose Bulk Code 30968 Supplied Unit 1SH - SAB Prospe…" at bounding box center [487, 189] width 206 height 156
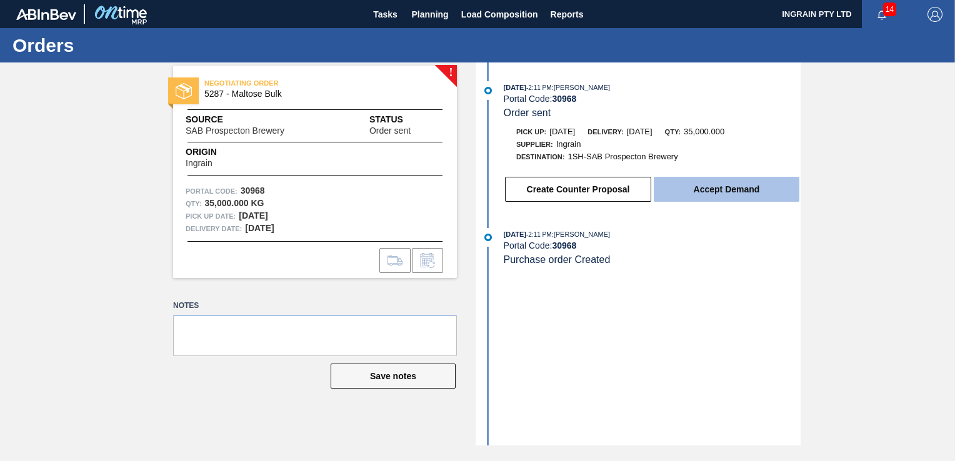
click at [704, 192] on button "Accept Demand" at bounding box center [726, 189] width 146 height 25
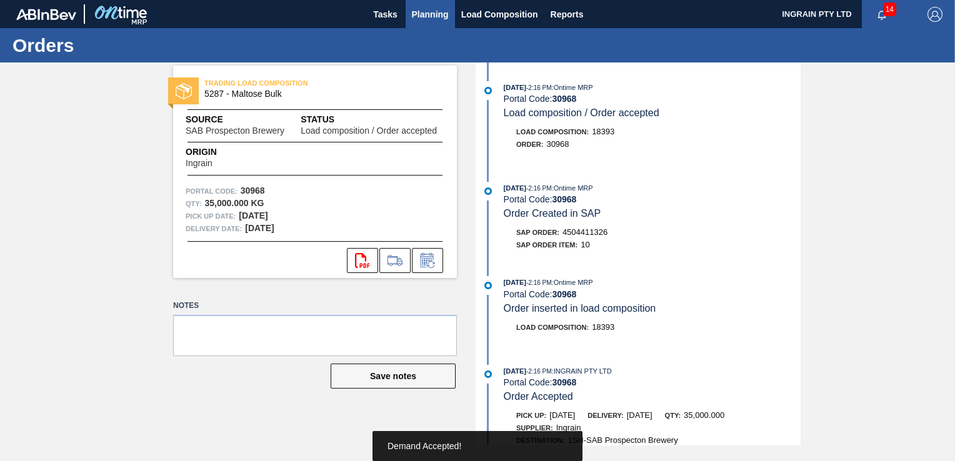
click at [430, 11] on span "Planning" at bounding box center [430, 14] width 37 height 15
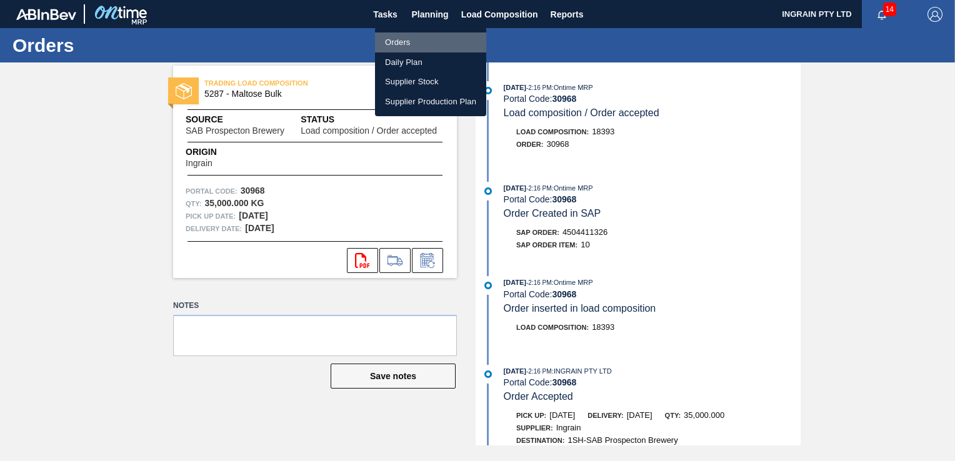
click at [400, 40] on li "Orders" at bounding box center [430, 42] width 111 height 20
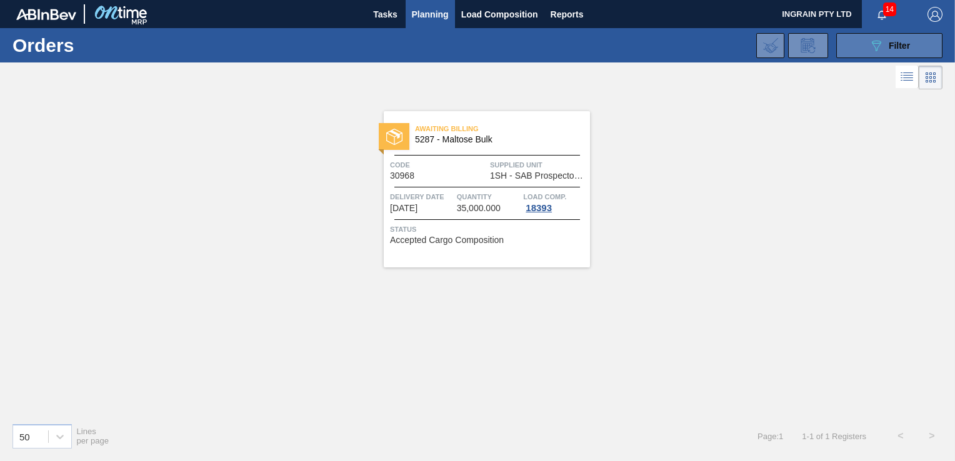
click at [882, 46] on icon "089F7B8B-B2A5-4AFE-B5C0-19BA573D28AC" at bounding box center [875, 45] width 15 height 15
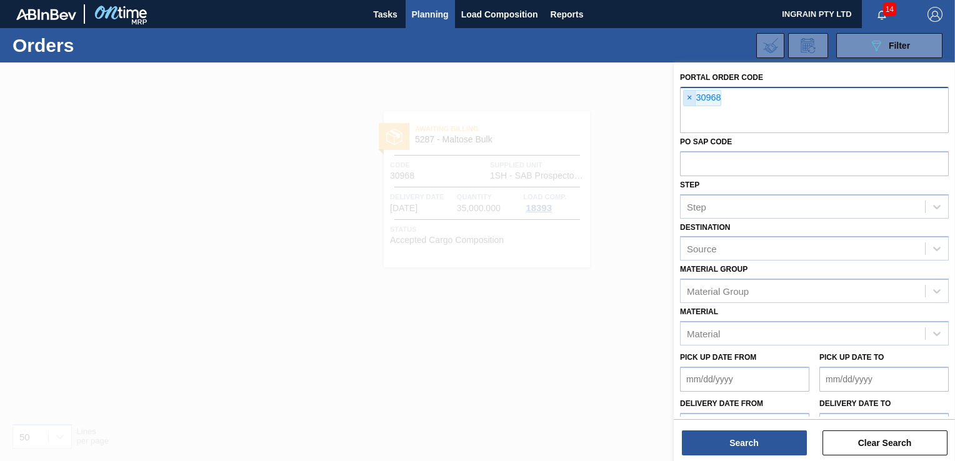
click at [690, 99] on span "×" at bounding box center [689, 98] width 12 height 15
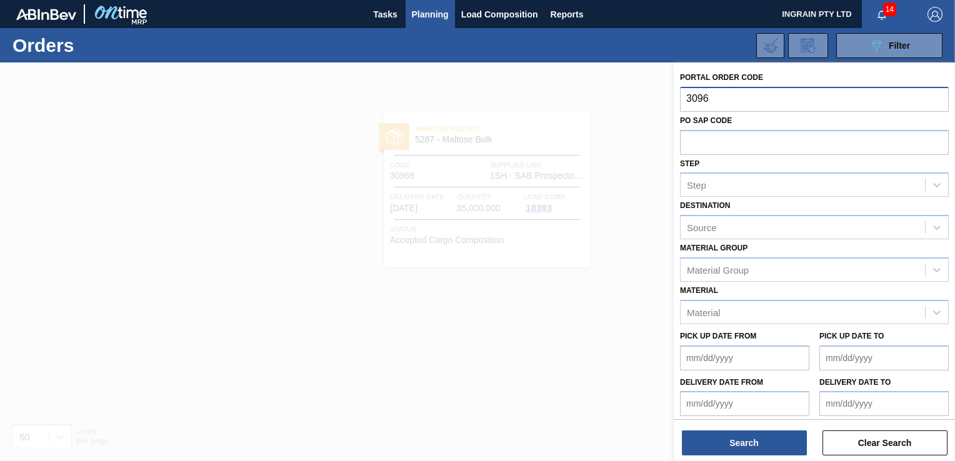
type input "30969"
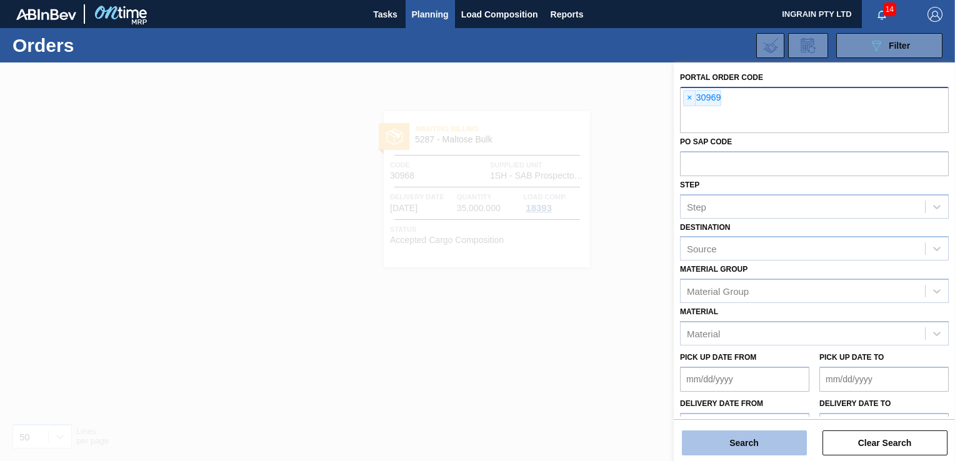
click at [750, 442] on button "Search" at bounding box center [744, 442] width 125 height 25
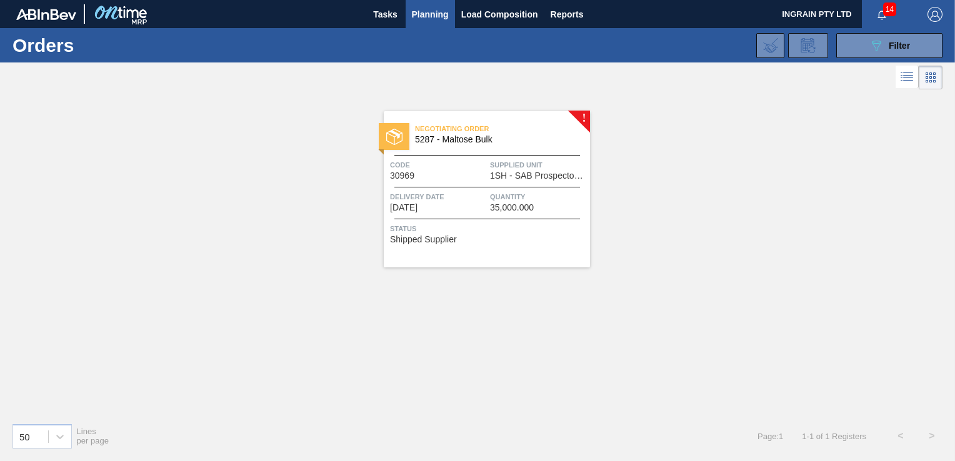
click at [500, 192] on span "Quantity" at bounding box center [538, 197] width 97 height 12
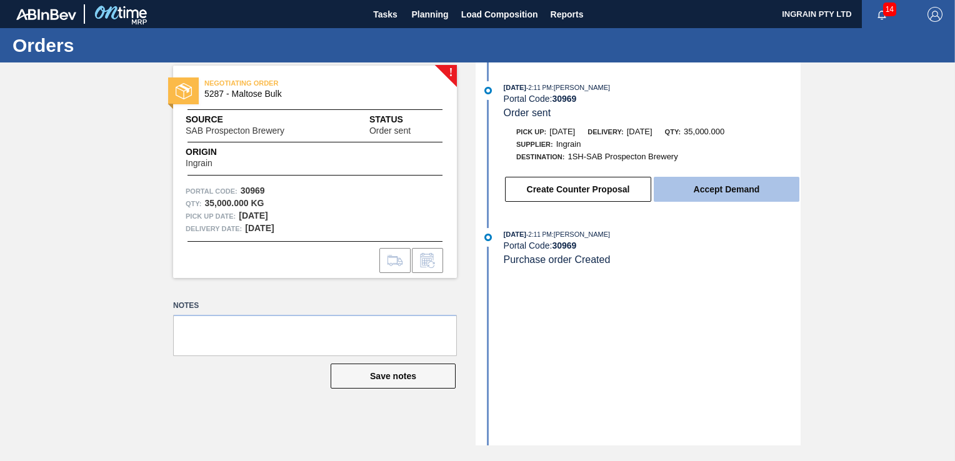
click at [684, 185] on button "Accept Demand" at bounding box center [726, 189] width 146 height 25
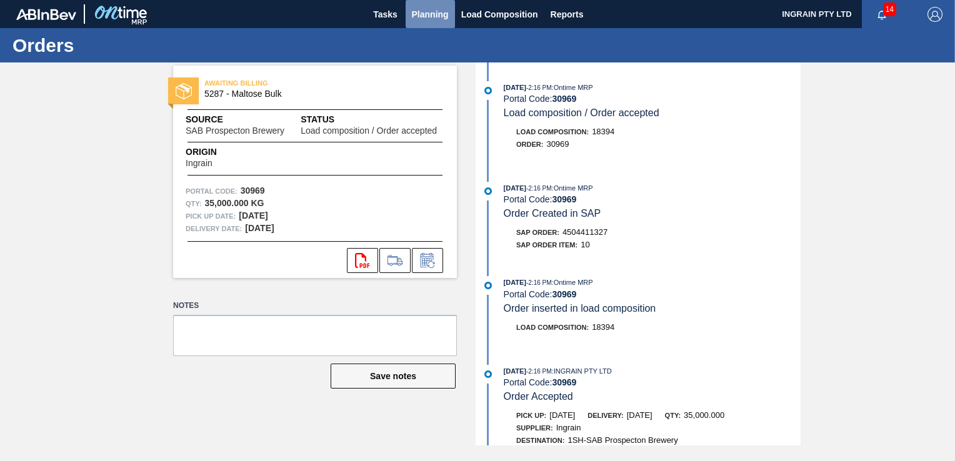
click at [440, 16] on span "Planning" at bounding box center [430, 14] width 37 height 15
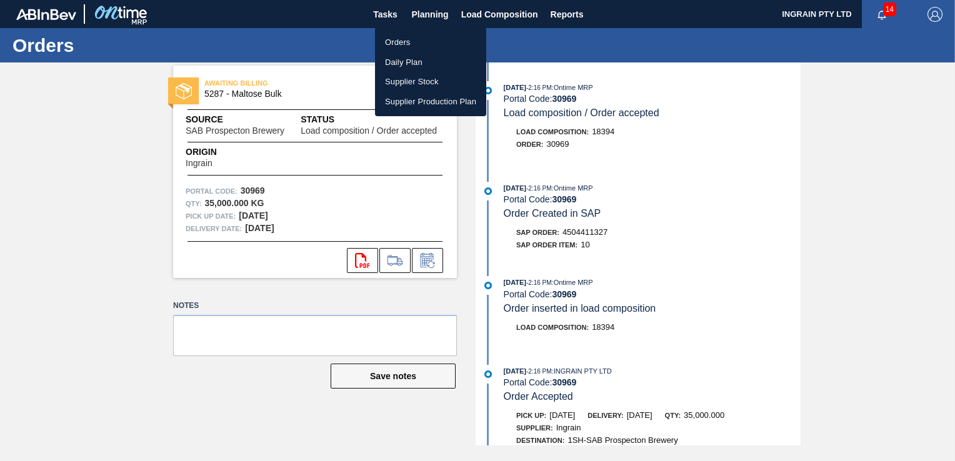
click at [391, 45] on li "Orders" at bounding box center [430, 42] width 111 height 20
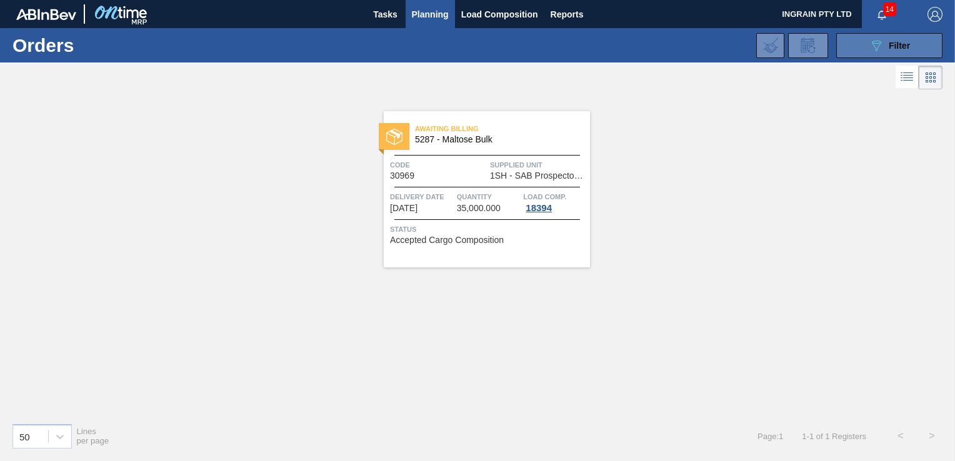
click at [885, 49] on div "089F7B8B-B2A5-4AFE-B5C0-19BA573D28AC Filter" at bounding box center [888, 45] width 41 height 15
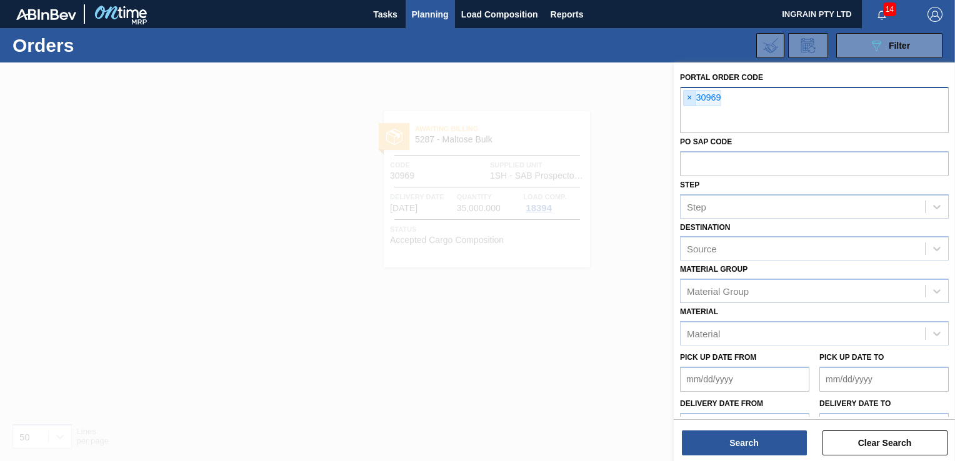
click at [687, 97] on span "×" at bounding box center [689, 98] width 12 height 15
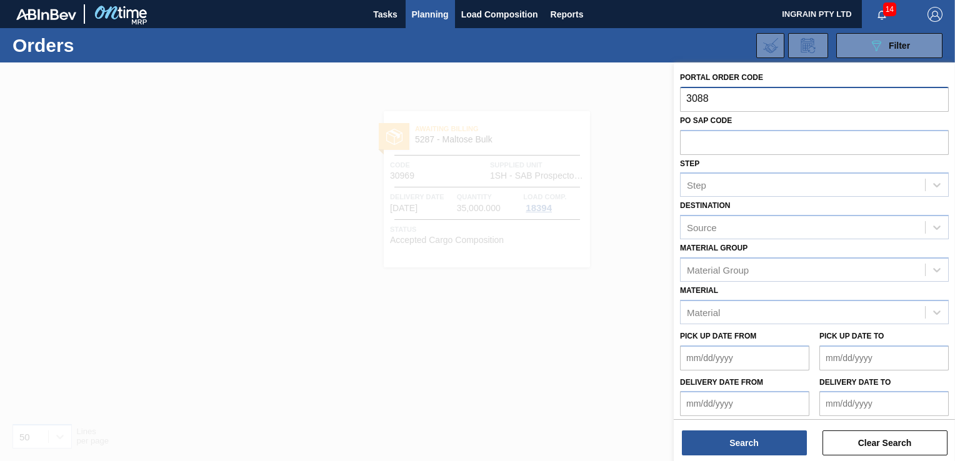
type input "30887"
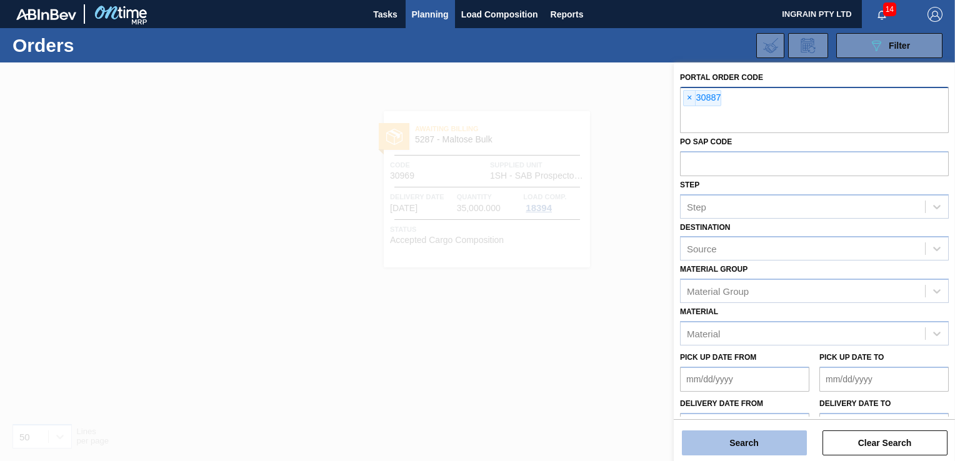
click at [751, 440] on button "Search" at bounding box center [744, 442] width 125 height 25
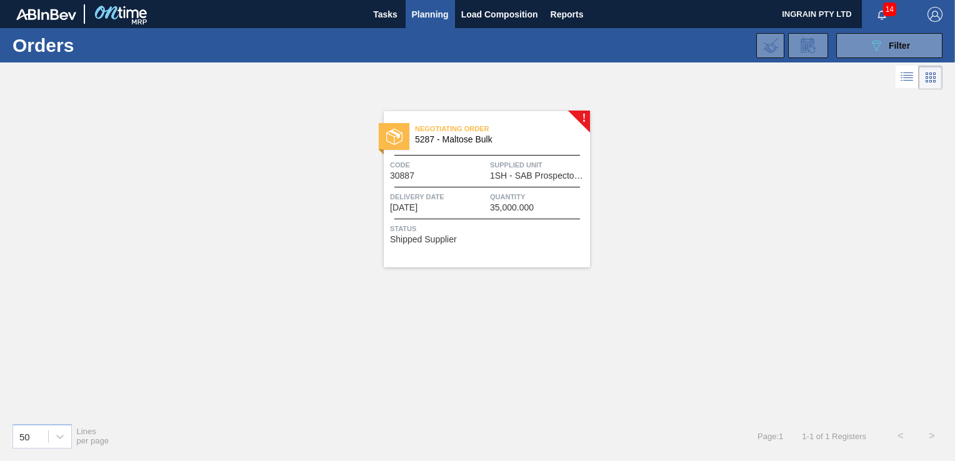
click at [456, 141] on span "5287 - Maltose Bulk" at bounding box center [497, 139] width 165 height 9
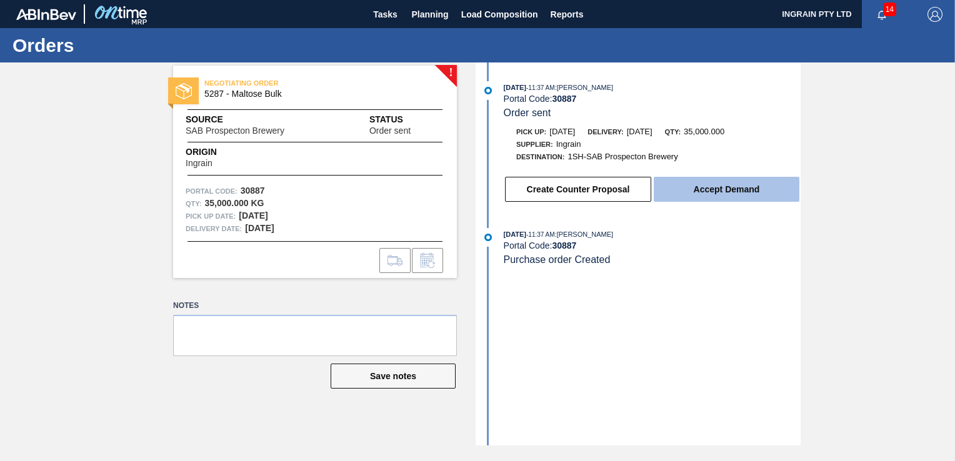
click at [745, 192] on button "Accept Demand" at bounding box center [726, 189] width 146 height 25
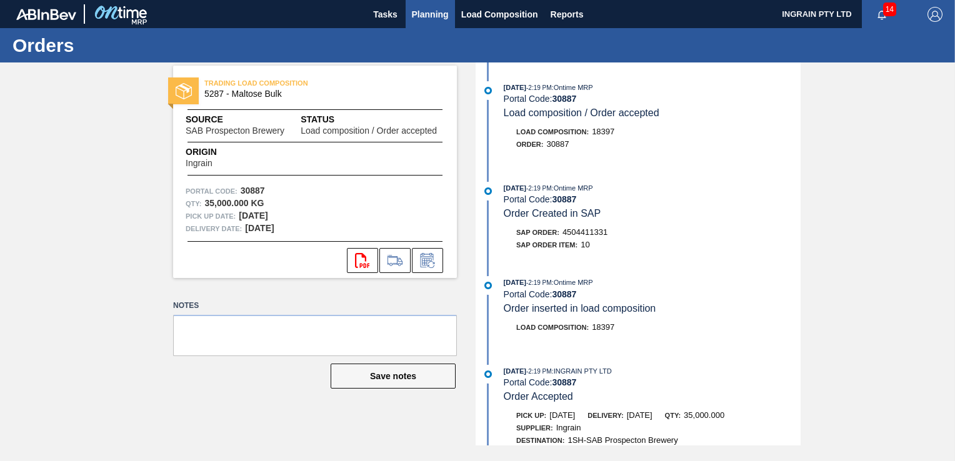
click at [424, 17] on span "Planning" at bounding box center [430, 14] width 37 height 15
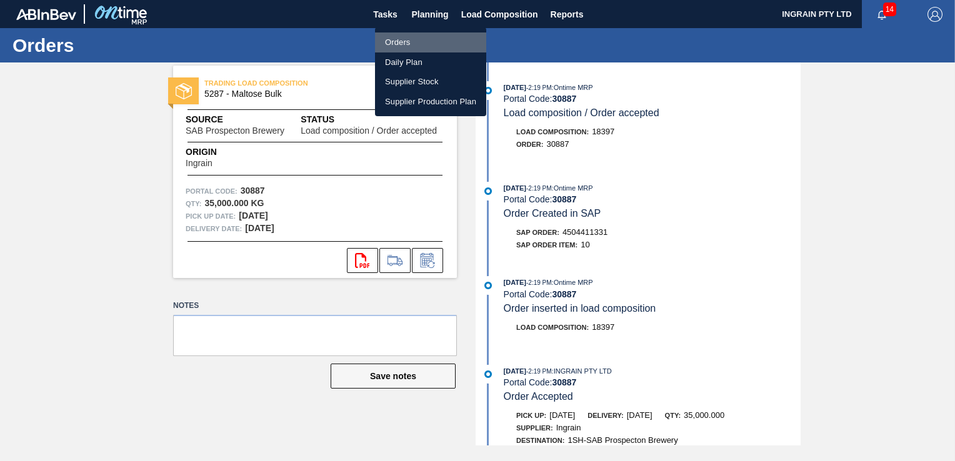
click at [397, 36] on li "Orders" at bounding box center [430, 42] width 111 height 20
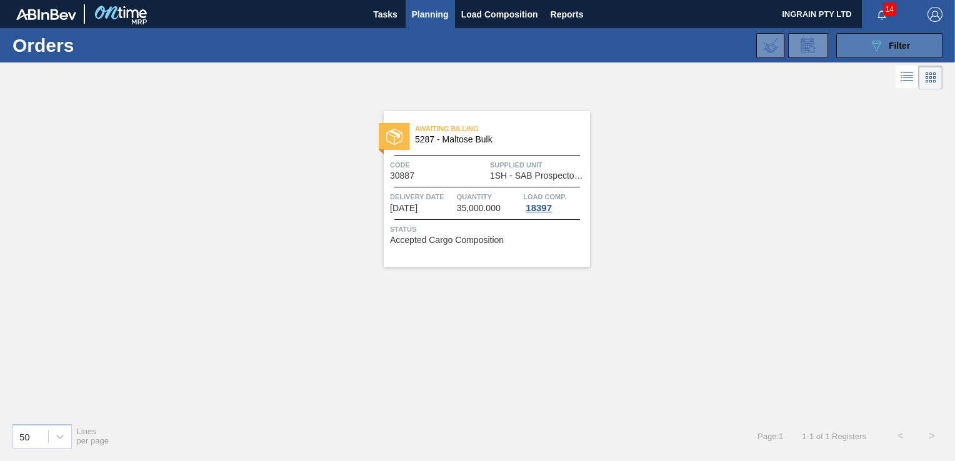
click at [915, 37] on button "089F7B8B-B2A5-4AFE-B5C0-19BA573D28AC Filter" at bounding box center [889, 45] width 106 height 25
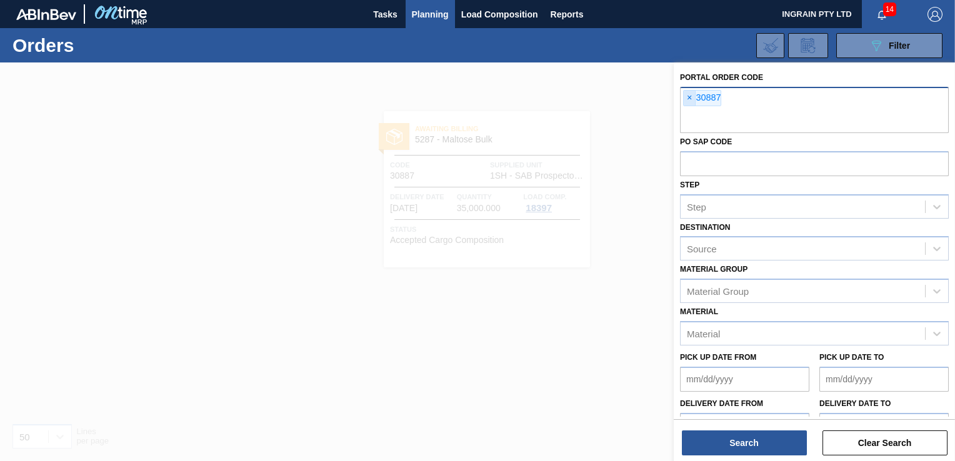
click at [691, 97] on span "×" at bounding box center [689, 98] width 12 height 15
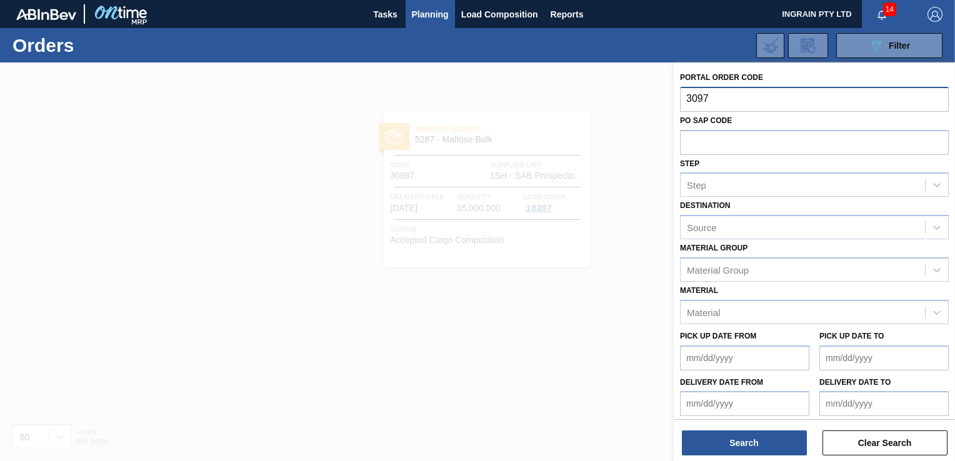
type input "30975"
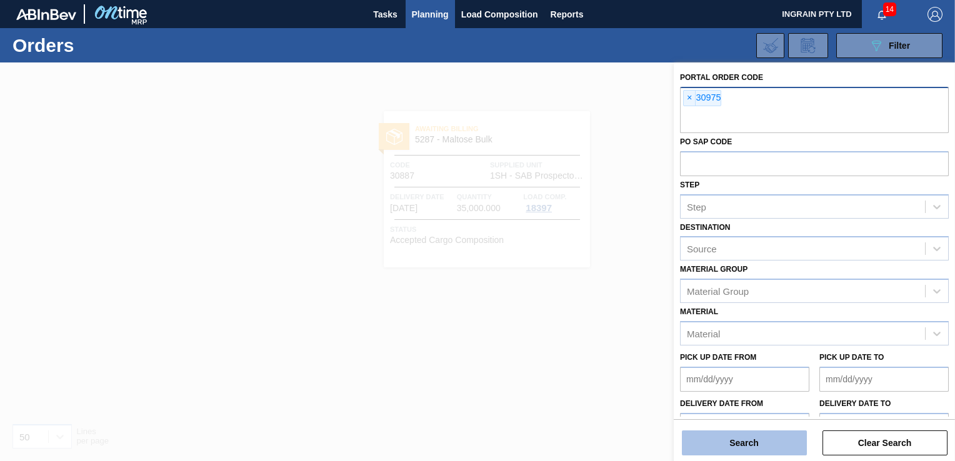
click at [764, 441] on button "Search" at bounding box center [744, 442] width 125 height 25
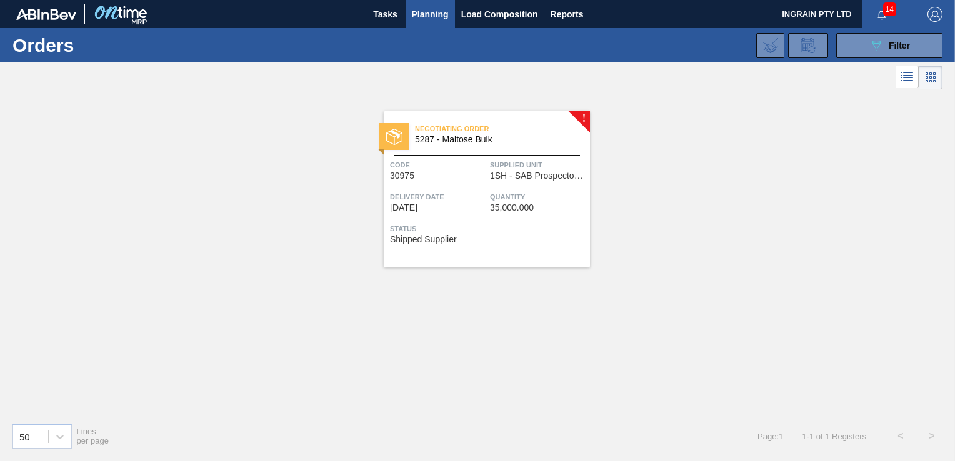
click at [529, 171] on span "1SH - SAB Prospecton Brewery" at bounding box center [538, 175] width 97 height 9
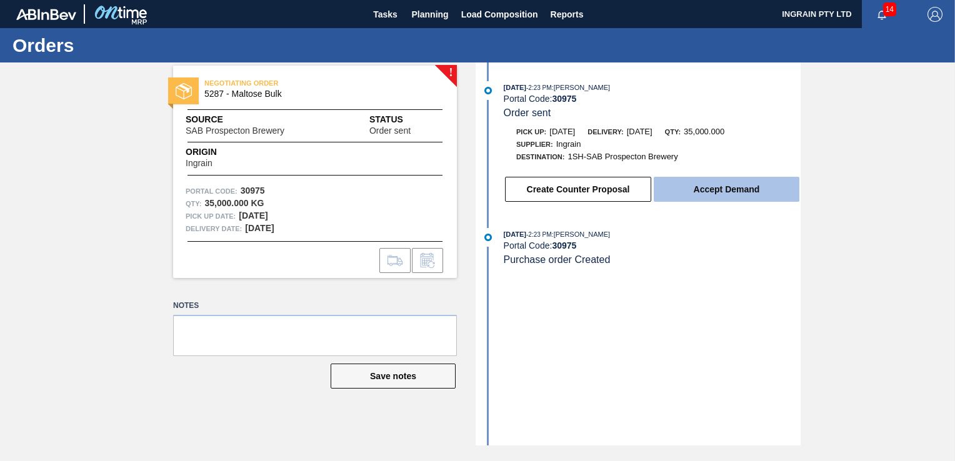
click at [700, 183] on button "Accept Demand" at bounding box center [726, 189] width 146 height 25
